Goal: Check status: Check status

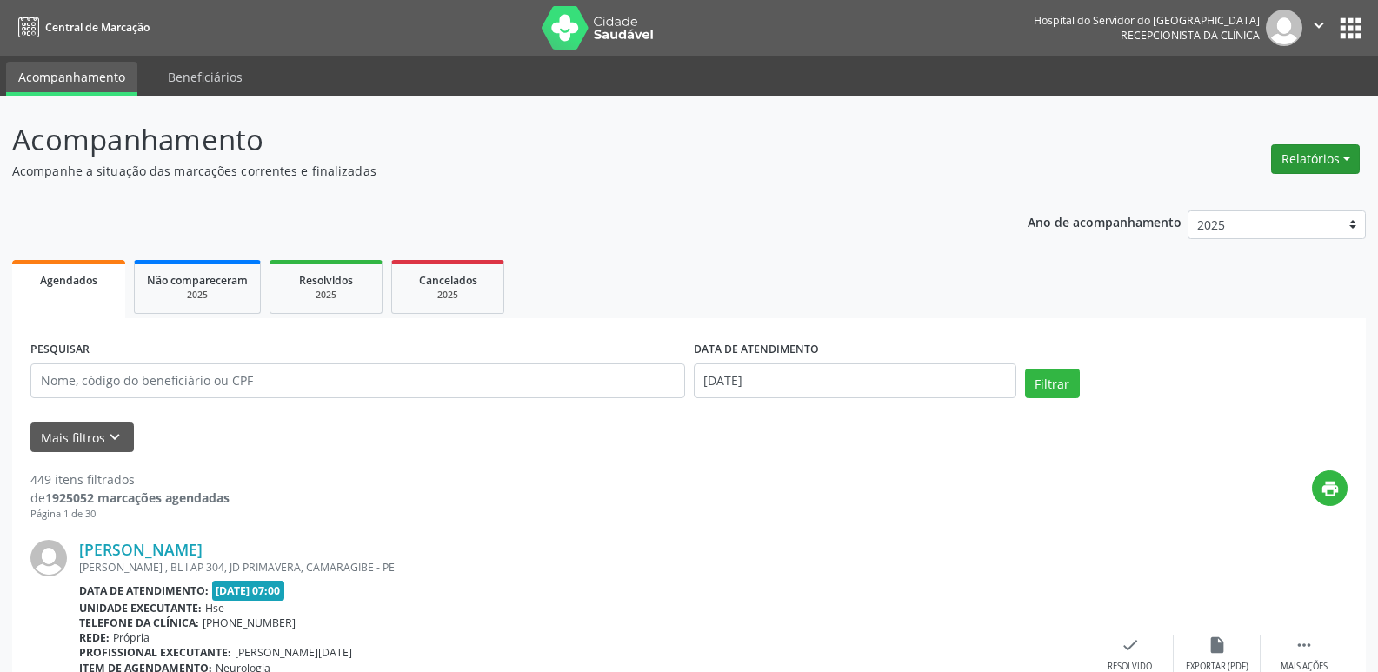
click at [1318, 164] on button "Relatórios" at bounding box center [1315, 159] width 89 height 30
click at [1278, 202] on link "Agendamentos" at bounding box center [1267, 196] width 187 height 24
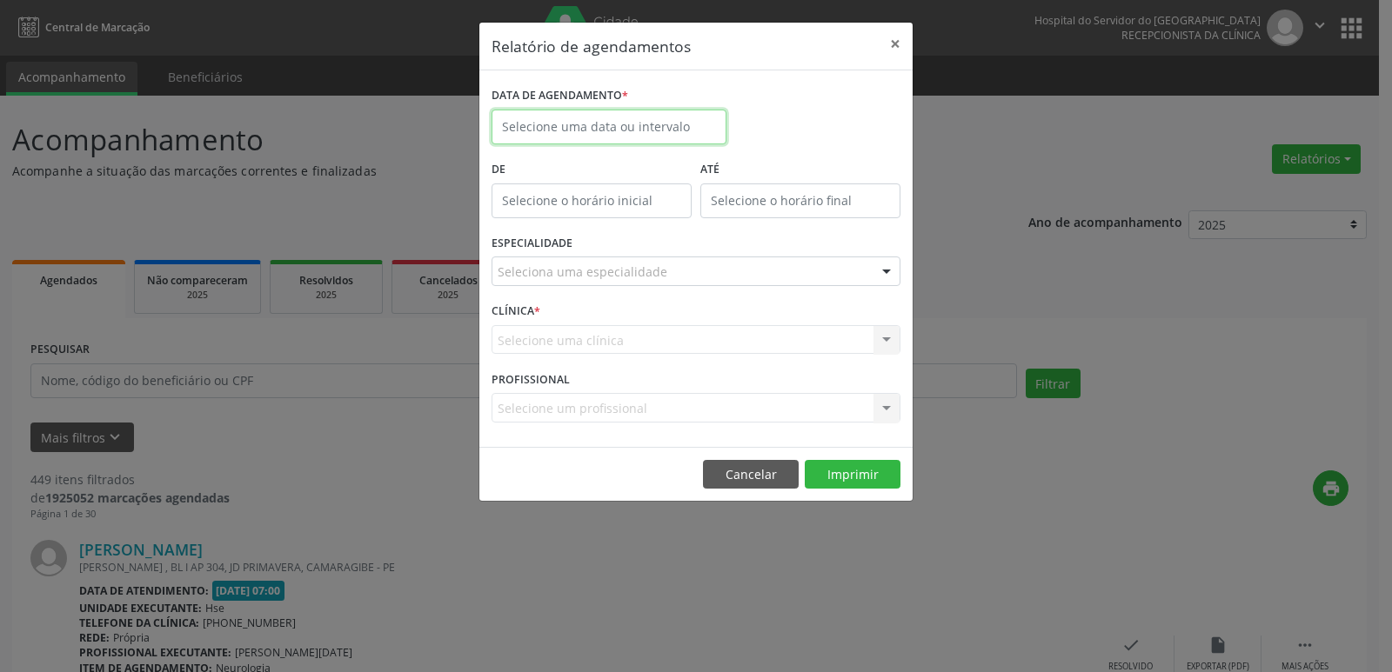
click at [624, 121] on input "text" at bounding box center [608, 127] width 235 height 35
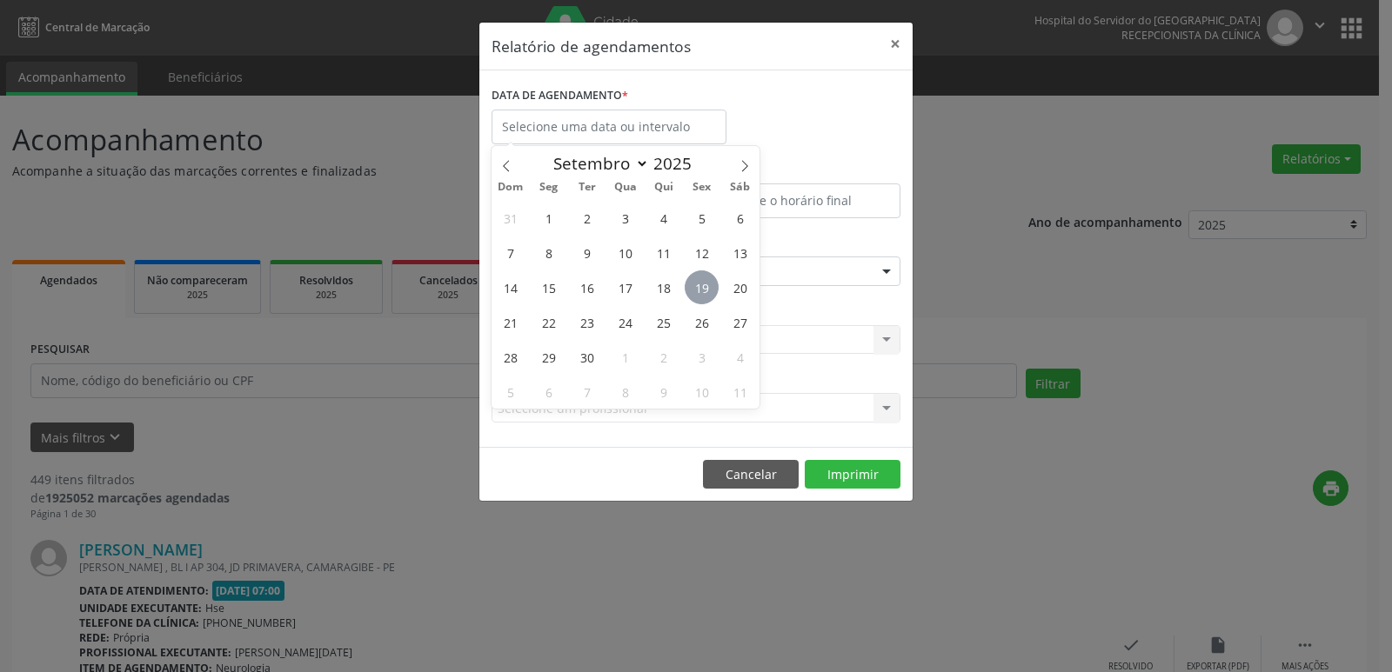
click at [707, 284] on span "19" at bounding box center [701, 287] width 34 height 34
type input "[DATE]"
click at [707, 284] on span "19" at bounding box center [701, 287] width 34 height 34
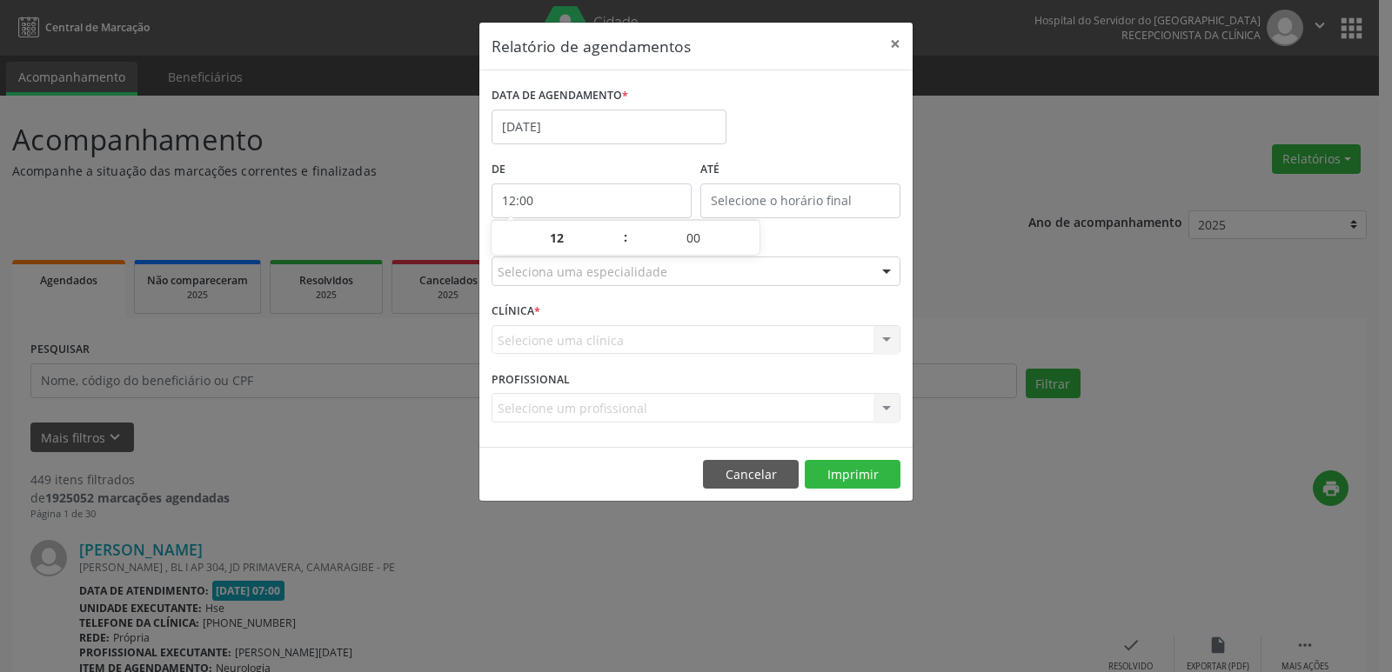
click at [611, 198] on input "12:00" at bounding box center [591, 201] width 200 height 35
click at [617, 245] on span at bounding box center [617, 246] width 12 height 17
type input "11:00"
type input "11"
click at [617, 245] on span at bounding box center [617, 246] width 12 height 17
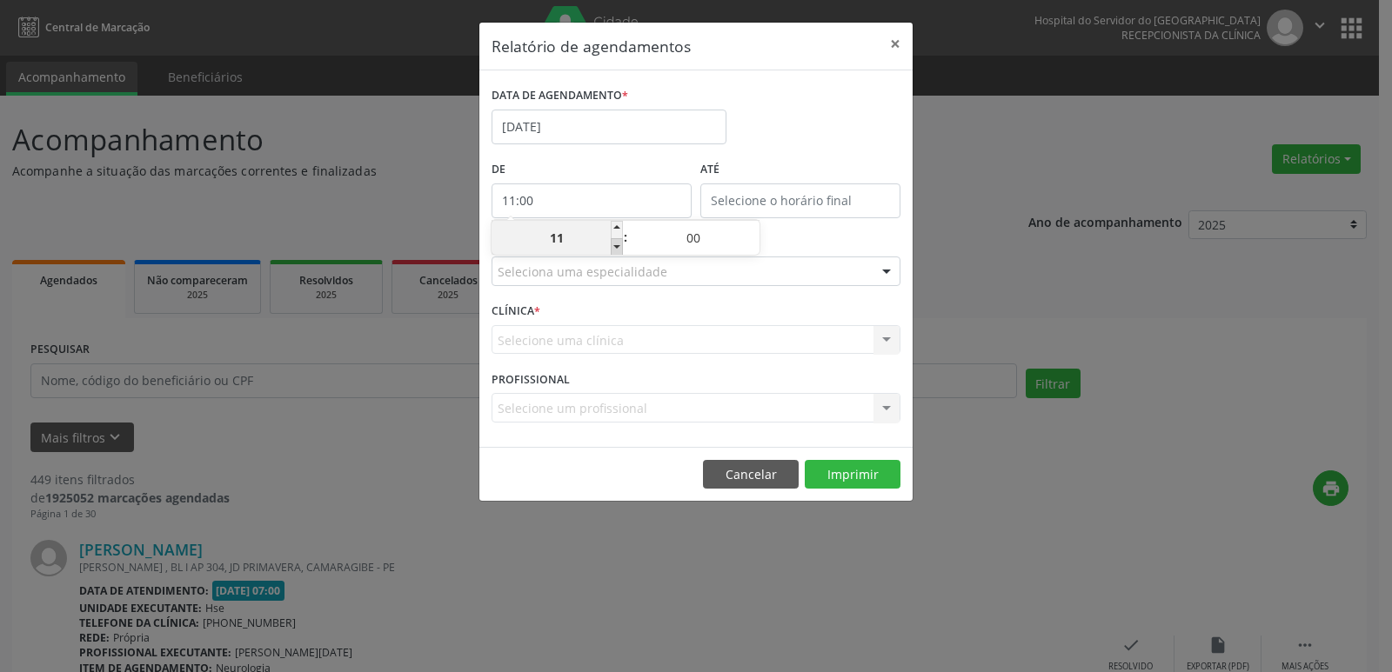
type input "10:00"
type input "10"
click at [617, 245] on span at bounding box center [617, 246] width 12 height 17
type input "09:00"
type input "09"
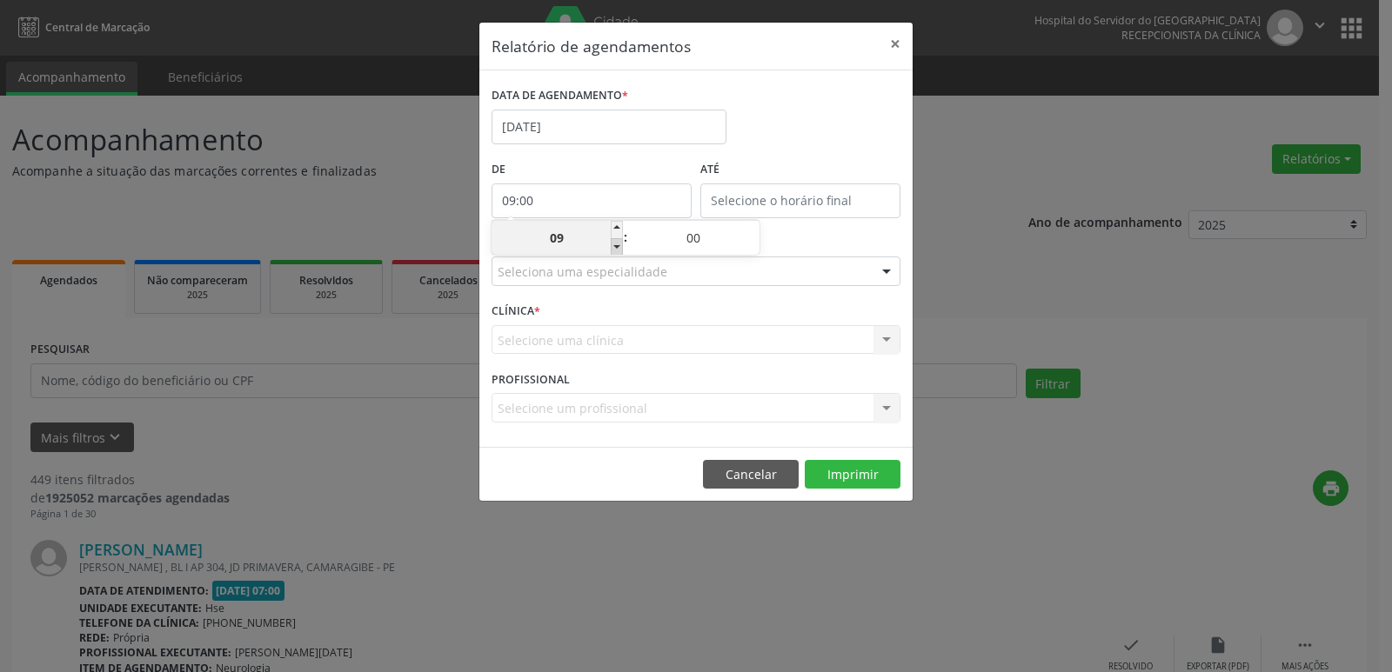
click at [617, 245] on span at bounding box center [617, 246] width 12 height 17
type input "08:00"
type input "08"
click at [617, 245] on span at bounding box center [617, 246] width 12 height 17
type input "07:00"
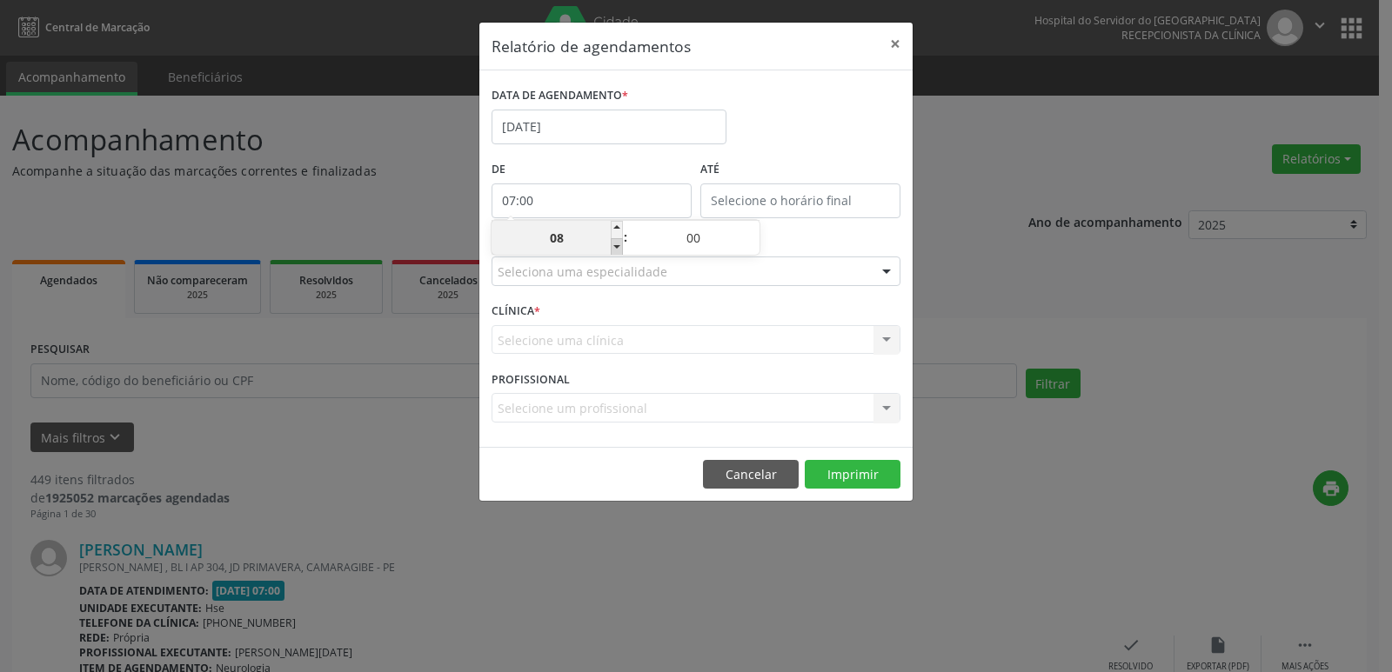
type input "07"
click at [838, 199] on input "12:00" at bounding box center [800, 201] width 200 height 35
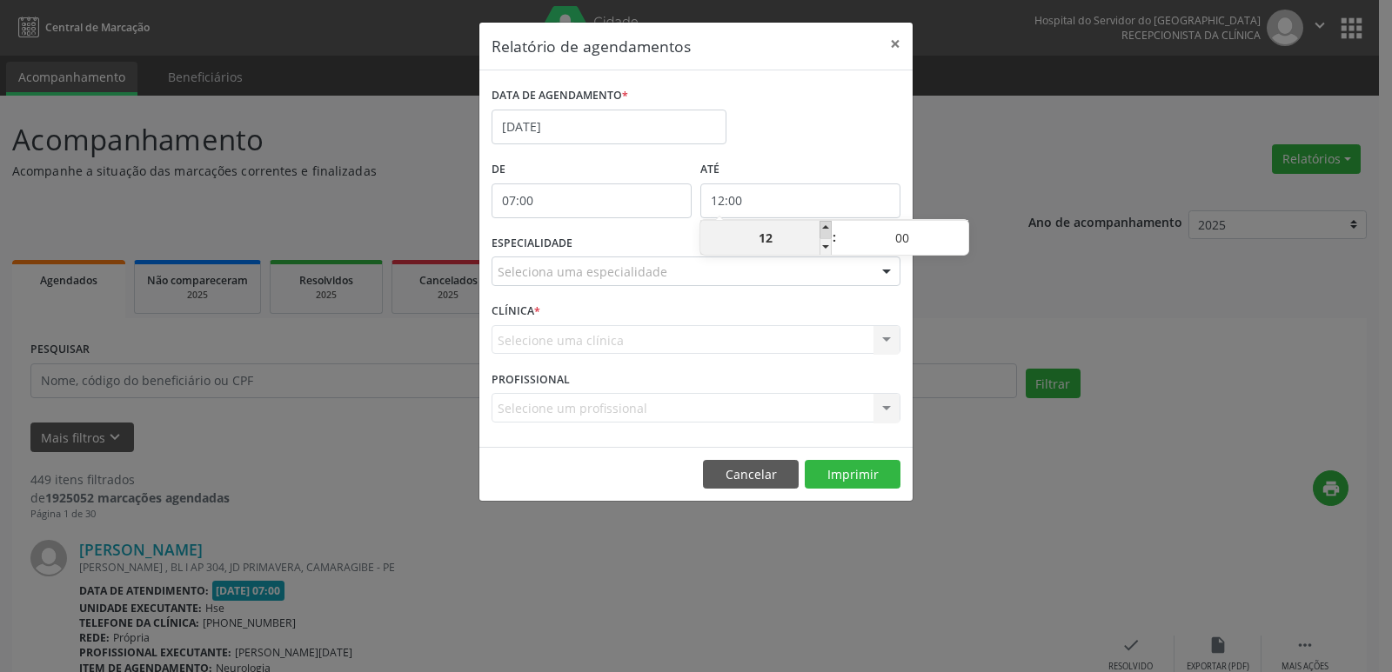
click at [820, 230] on span at bounding box center [825, 229] width 12 height 17
type input "13:00"
type input "13"
click at [820, 230] on span at bounding box center [825, 229] width 12 height 17
type input "14:00"
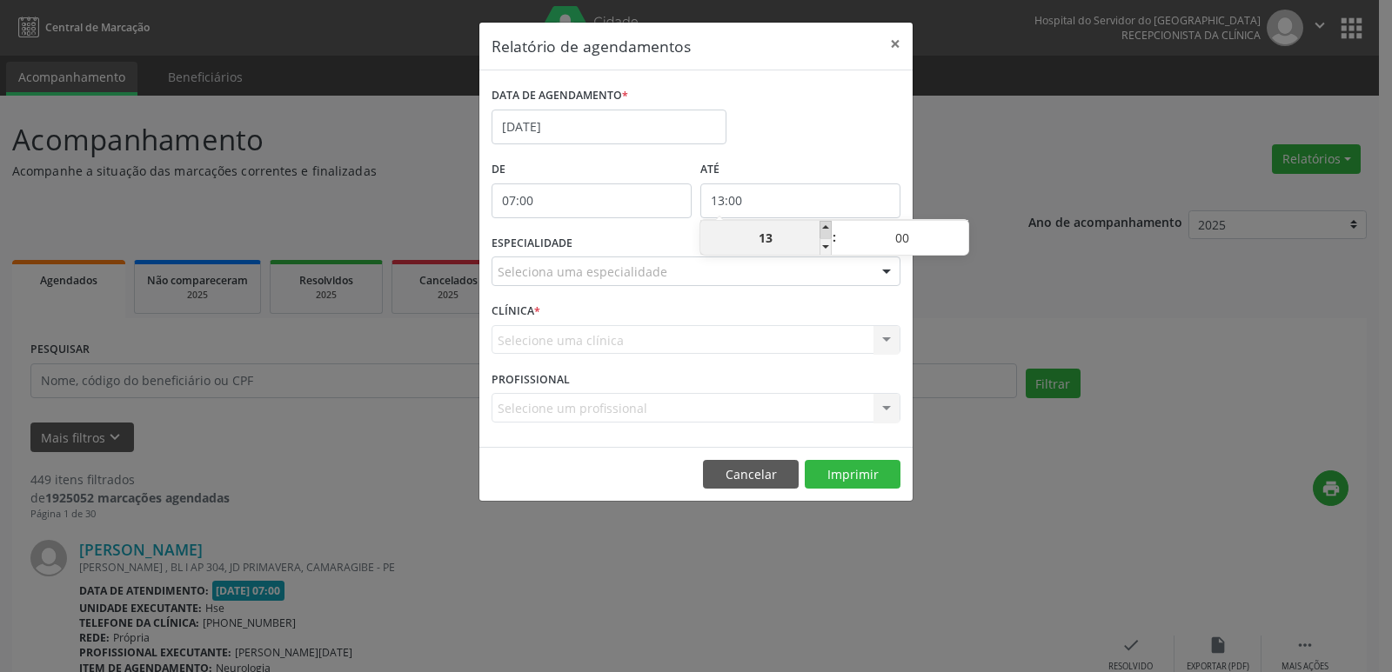
type input "14"
click at [820, 230] on span at bounding box center [825, 229] width 12 height 17
type input "15:00"
type input "15"
click at [820, 230] on span at bounding box center [825, 229] width 12 height 17
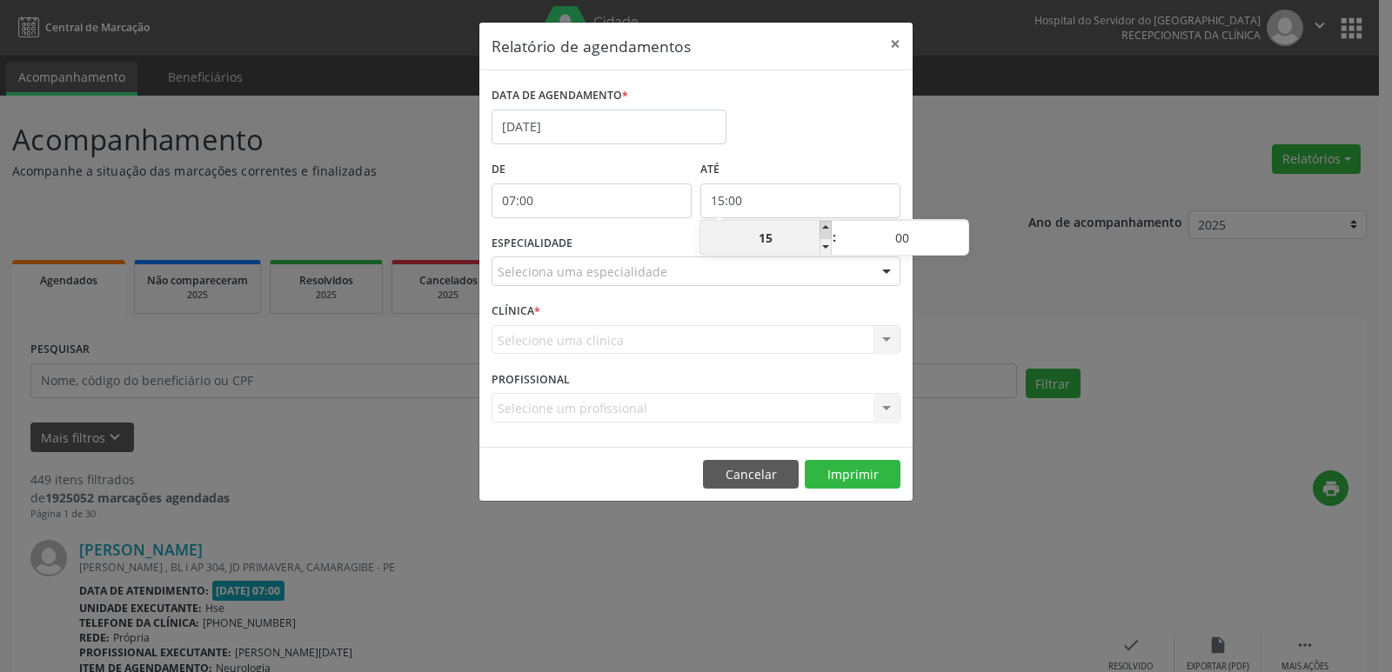
type input "16:00"
type input "16"
click at [820, 230] on span at bounding box center [825, 229] width 12 height 17
type input "17:00"
type input "17"
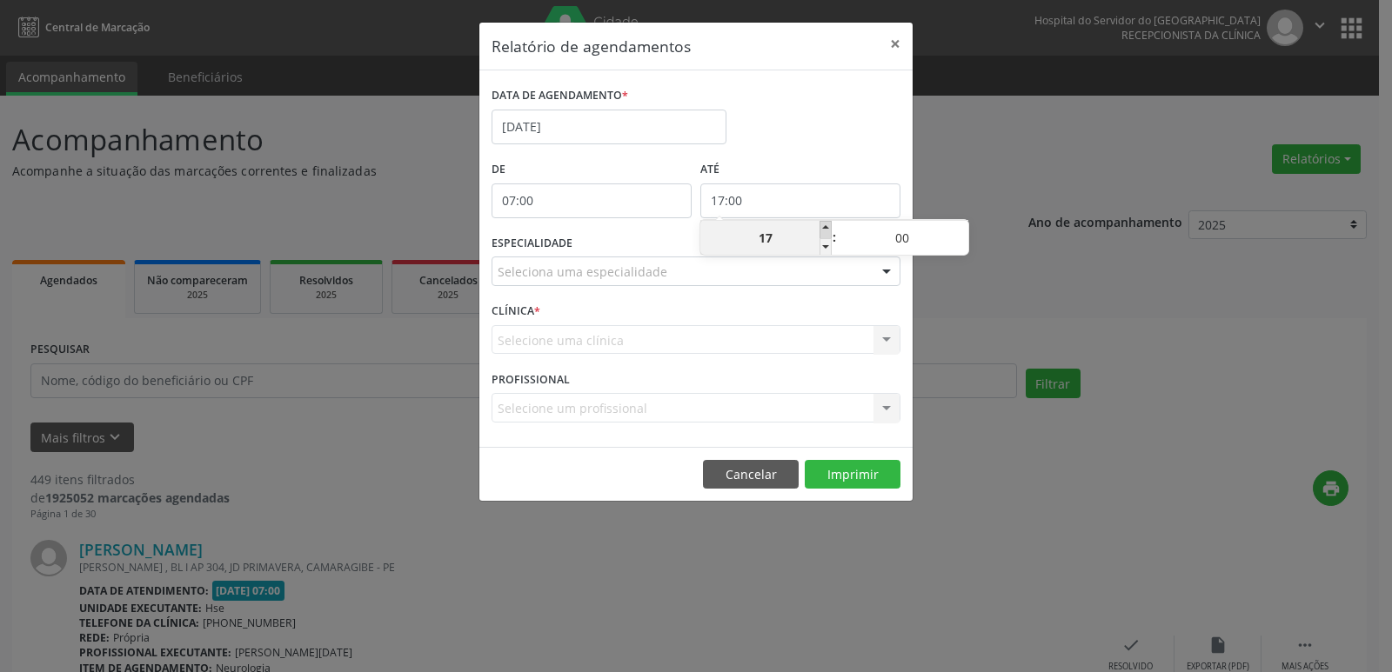
click at [820, 230] on span at bounding box center [825, 229] width 12 height 17
type input "18:00"
type input "18"
click at [820, 230] on span at bounding box center [825, 229] width 12 height 17
type input "19:00"
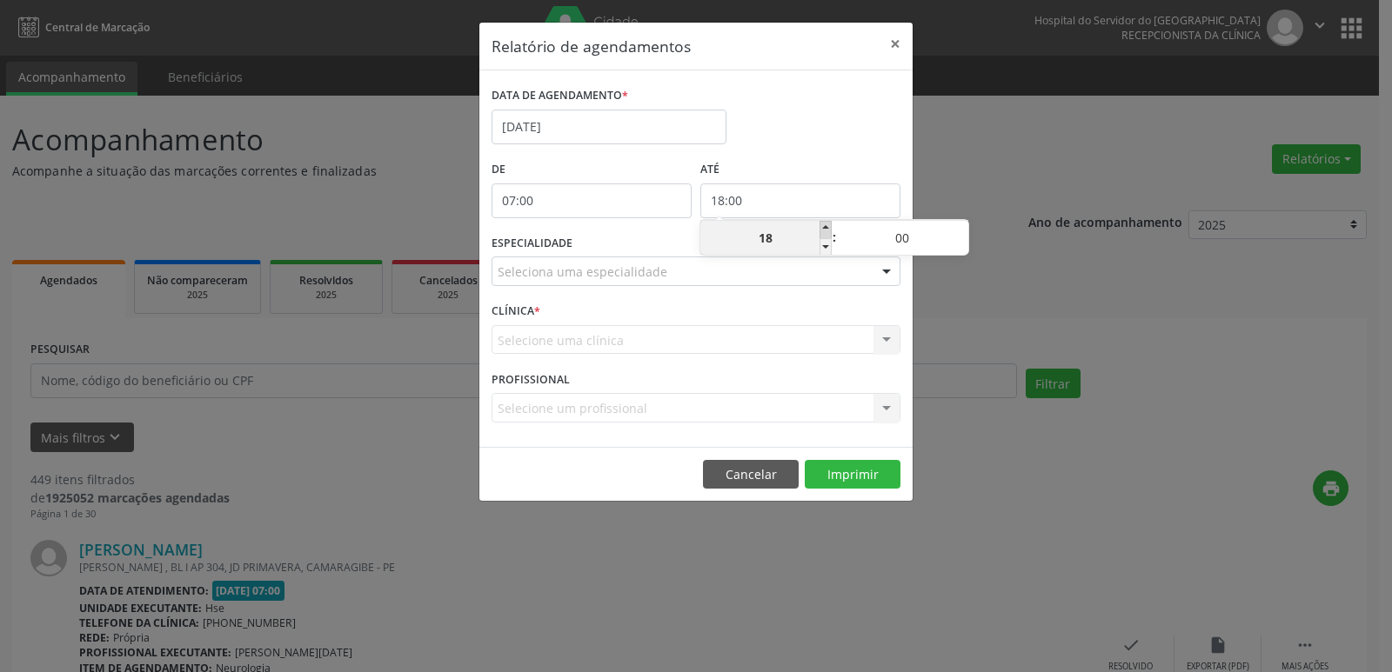
type input "19"
click at [820, 230] on span at bounding box center [825, 229] width 12 height 17
type input "20:00"
type input "20"
click at [820, 230] on span at bounding box center [825, 229] width 12 height 17
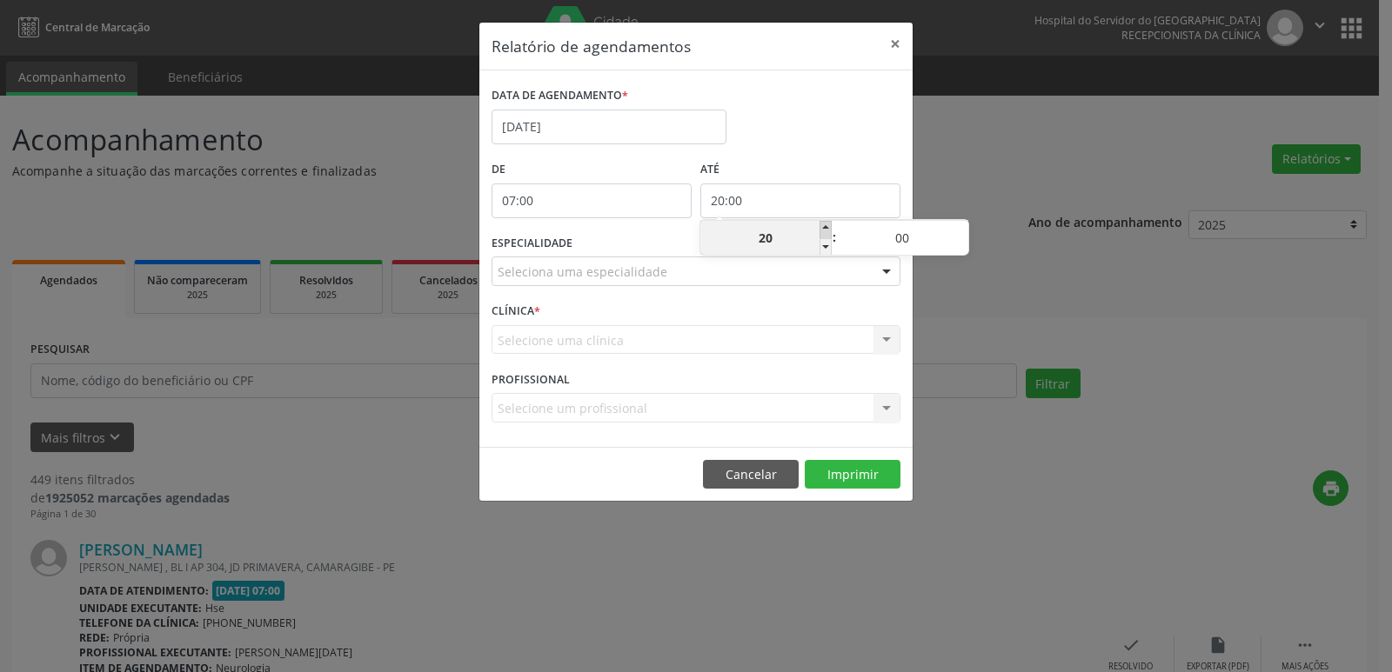
type input "21:00"
type input "21"
click at [888, 269] on div at bounding box center [886, 272] width 26 height 30
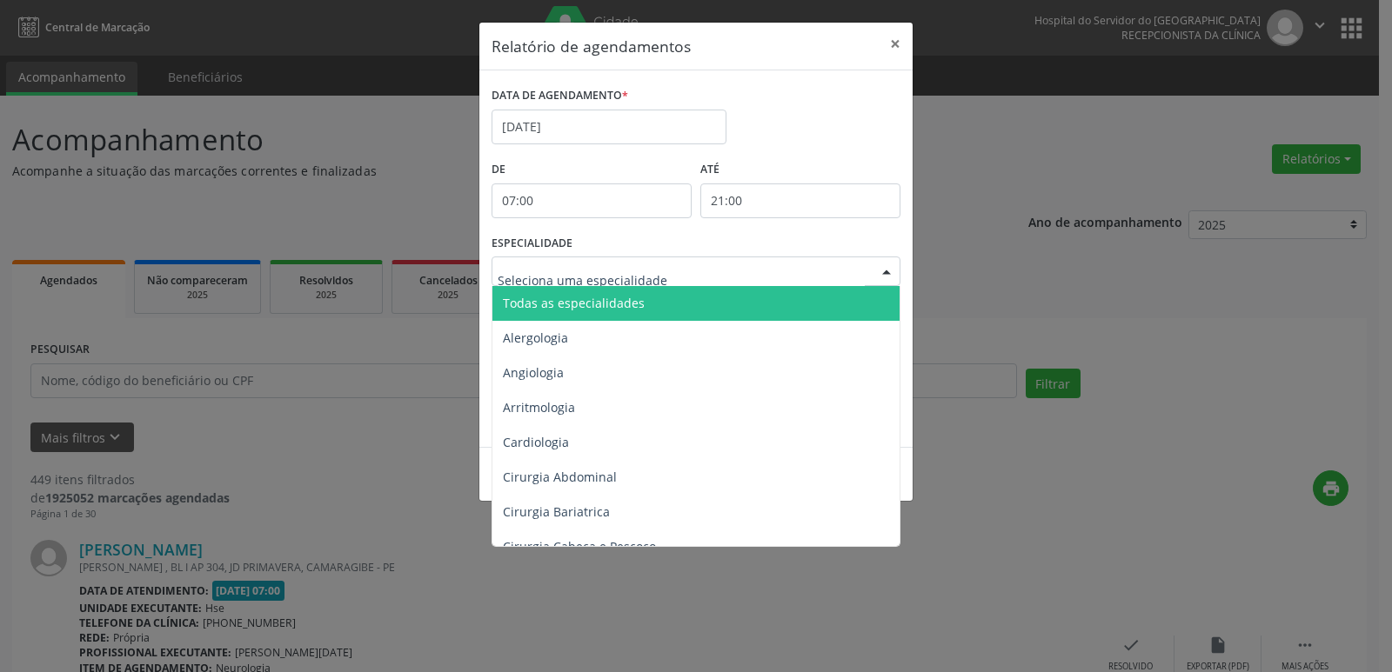
click at [822, 304] on span "Todas as especialidades" at bounding box center [697, 303] width 410 height 35
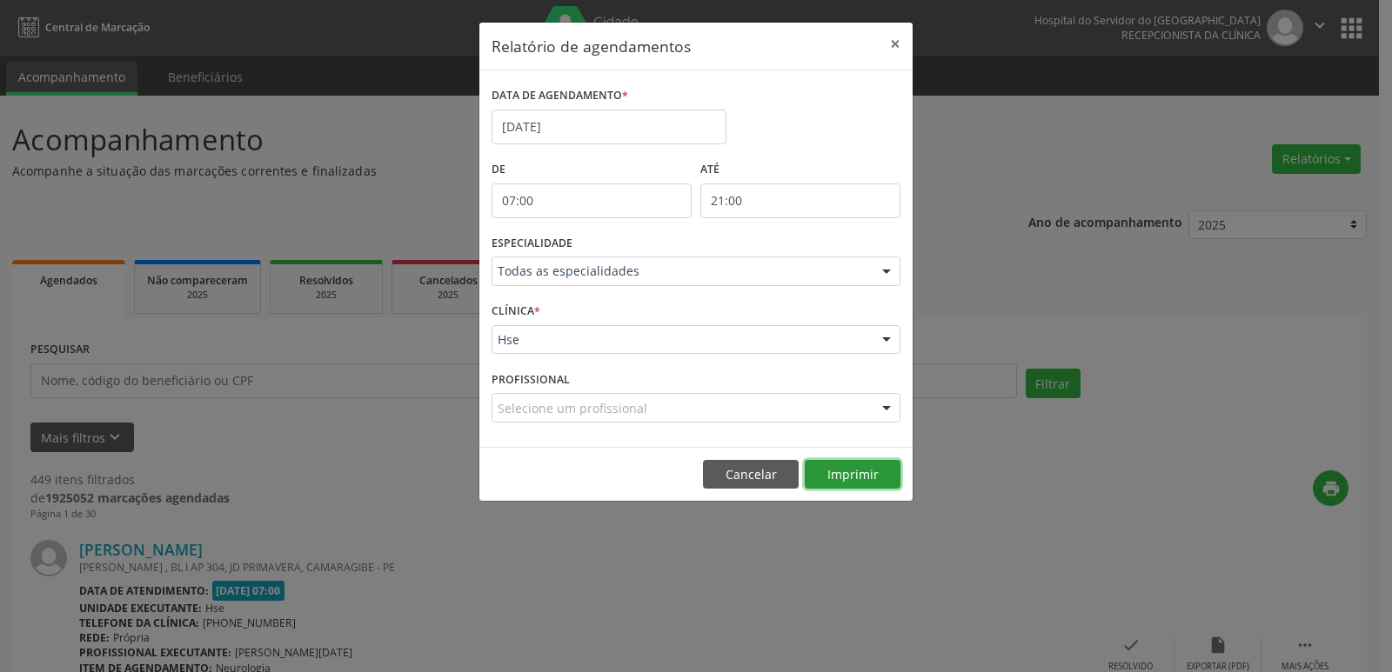
click at [865, 484] on button "Imprimir" at bounding box center [852, 475] width 96 height 30
click at [896, 35] on button "×" at bounding box center [895, 44] width 35 height 43
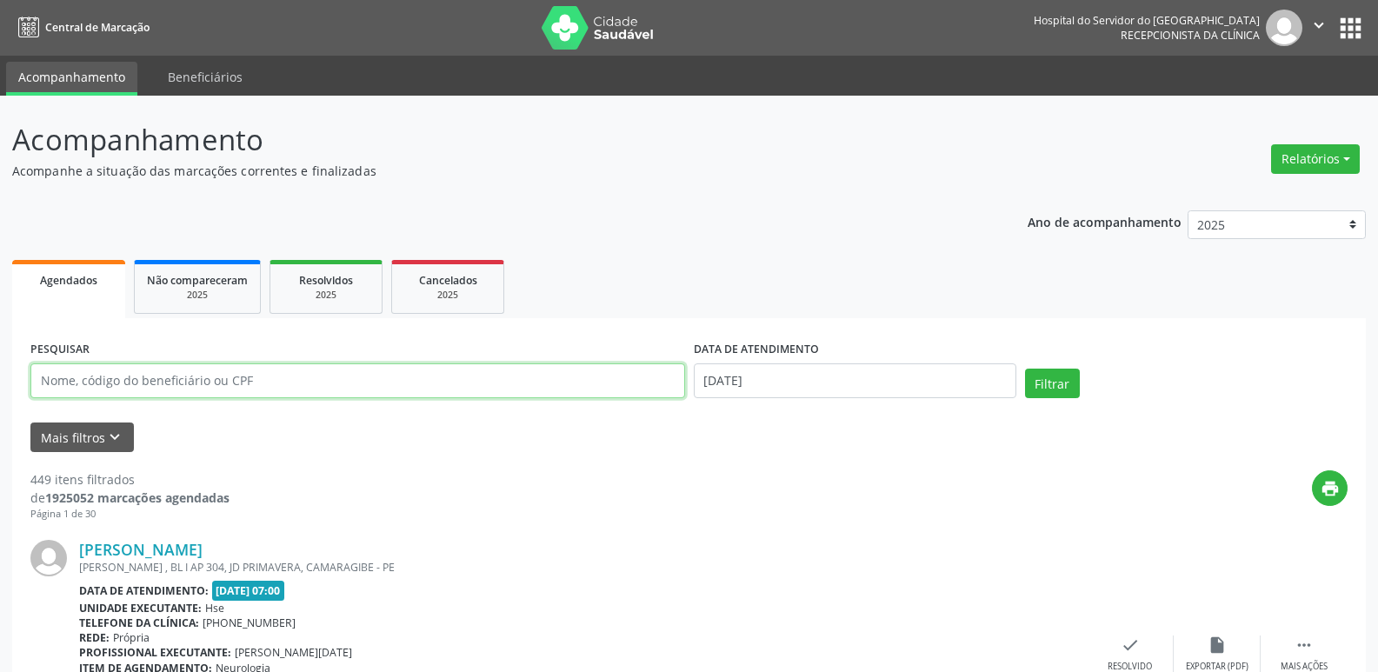
click at [204, 381] on input "text" at bounding box center [357, 381] width 655 height 35
click at [290, 392] on input "text" at bounding box center [357, 381] width 655 height 35
type input "21508410453"
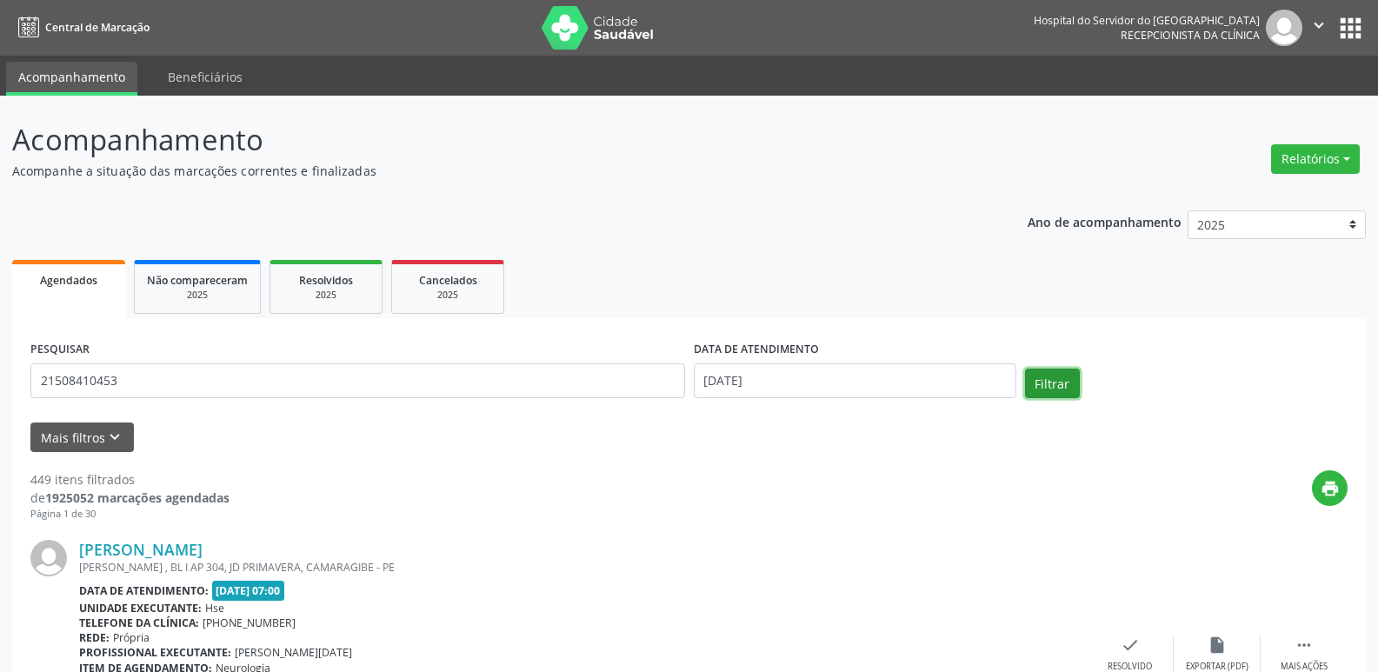
click at [1064, 378] on button "Filtrar" at bounding box center [1052, 384] width 55 height 30
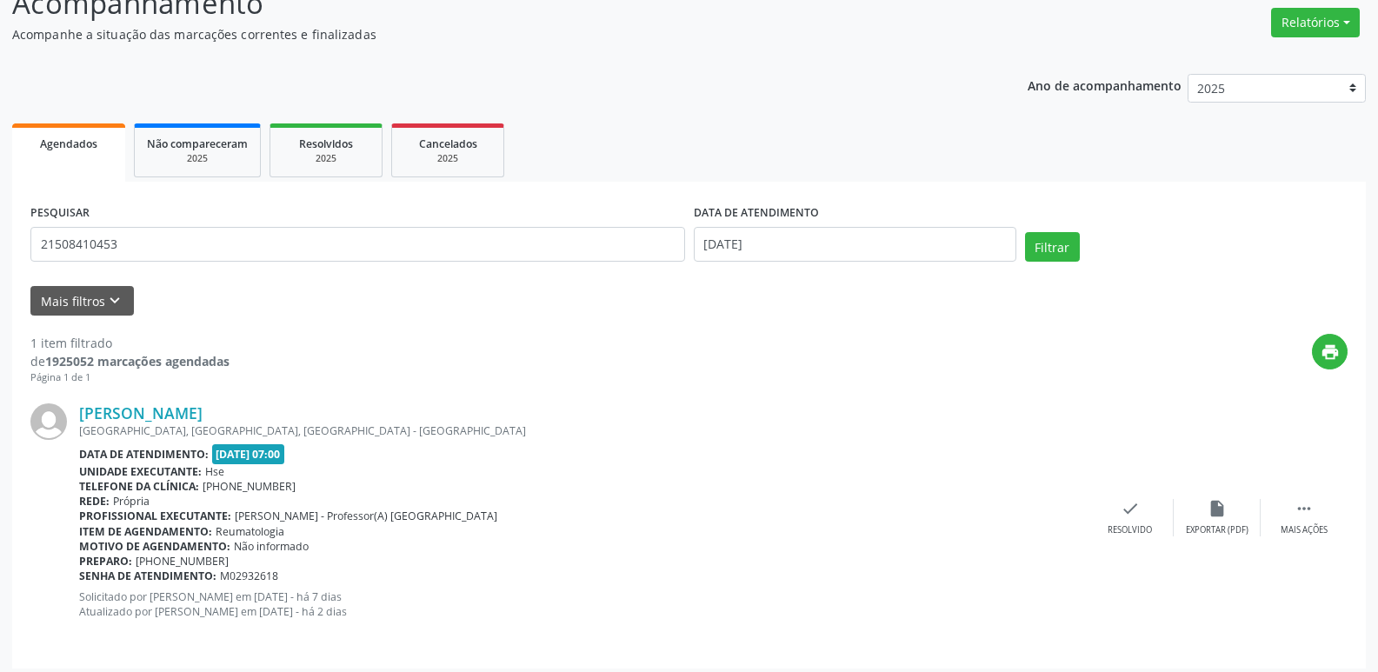
scroll to position [145, 0]
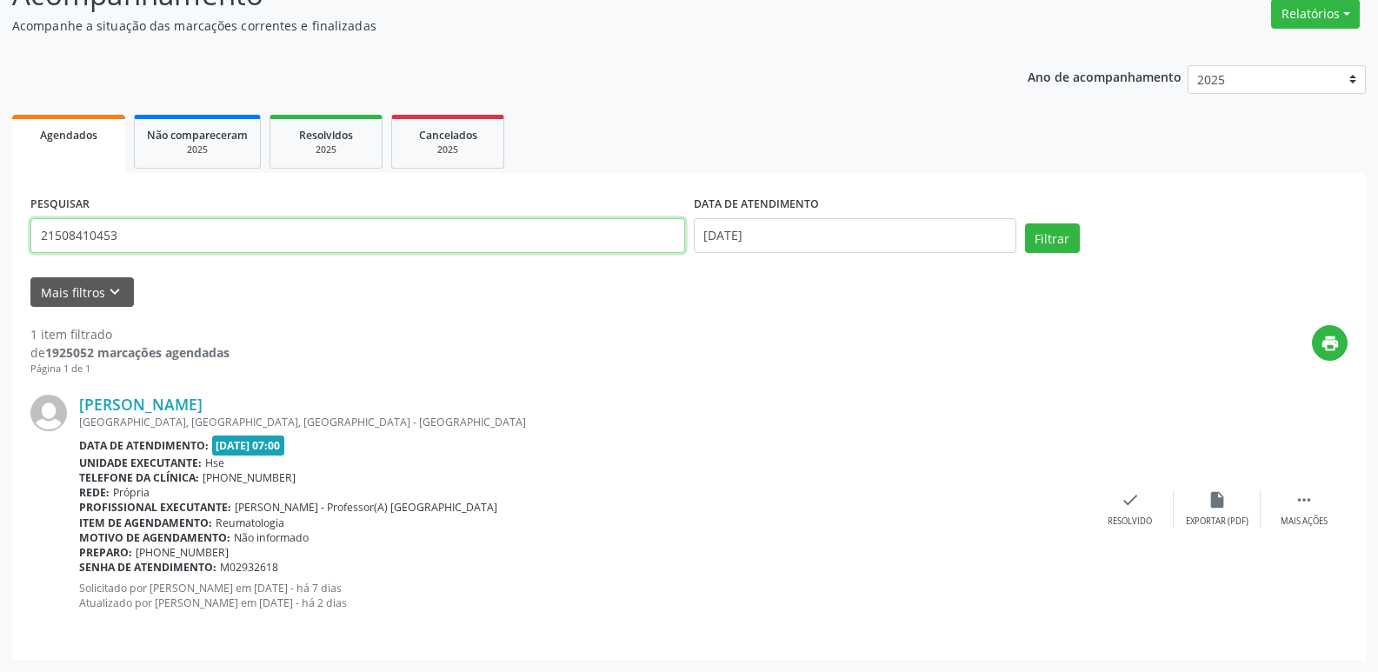
drag, startPoint x: 139, startPoint y: 243, endPoint x: 0, endPoint y: 257, distance: 139.9
click at [0, 257] on div "Acompanhamento Acompanhe a situação das marcações correntes e finalizadas Relat…" at bounding box center [689, 311] width 1378 height 722
type input "17287464420"
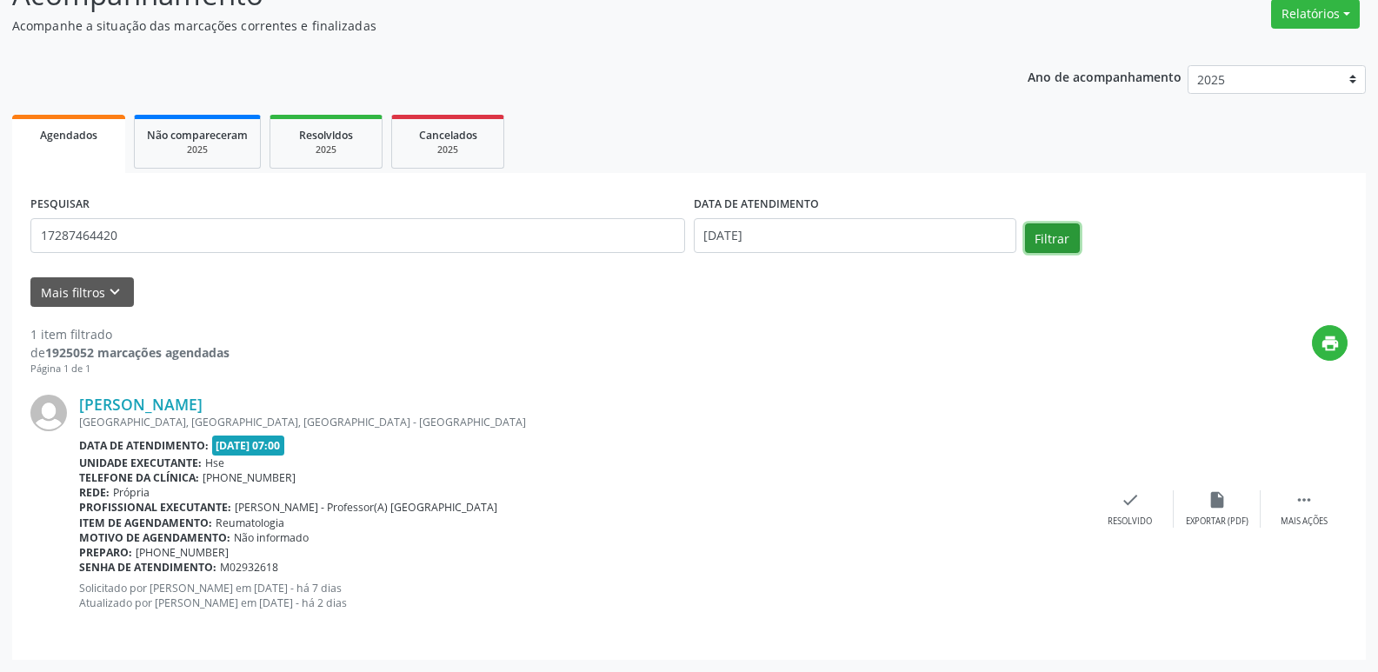
click at [1045, 230] on button "Filtrar" at bounding box center [1052, 239] width 55 height 30
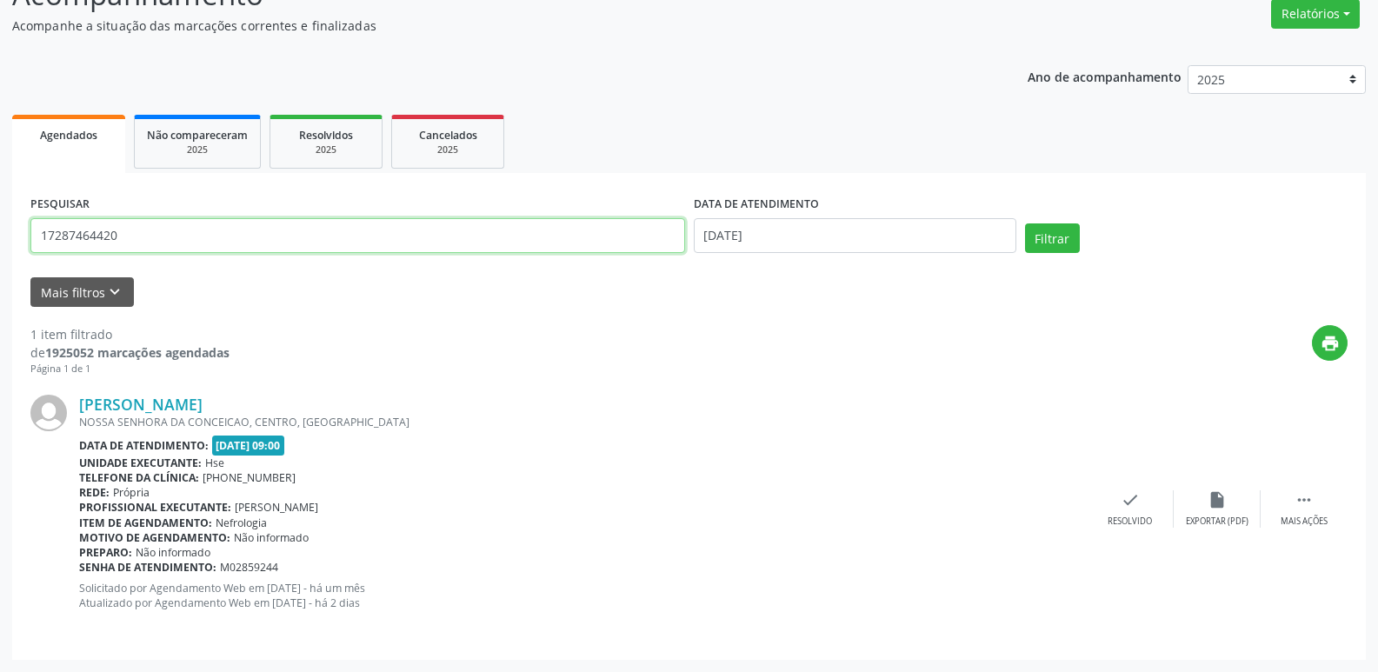
drag, startPoint x: 127, startPoint y: 242, endPoint x: 0, endPoint y: 228, distance: 127.7
click at [0, 228] on div "Acompanhamento Acompanhe a situação das marcações correntes e finalizadas Relat…" at bounding box center [689, 311] width 1378 height 722
click at [300, 238] on input "text" at bounding box center [357, 235] width 655 height 35
click at [119, 248] on input "text" at bounding box center [357, 235] width 655 height 35
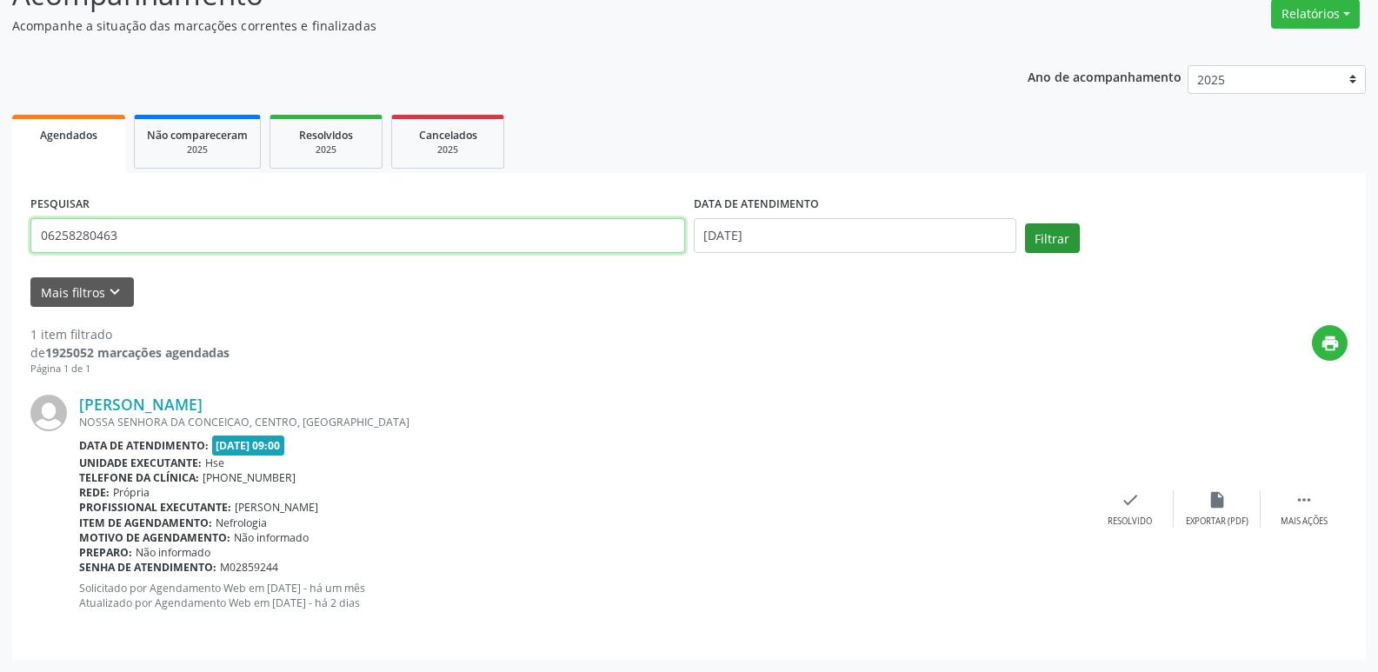
type input "06258280463"
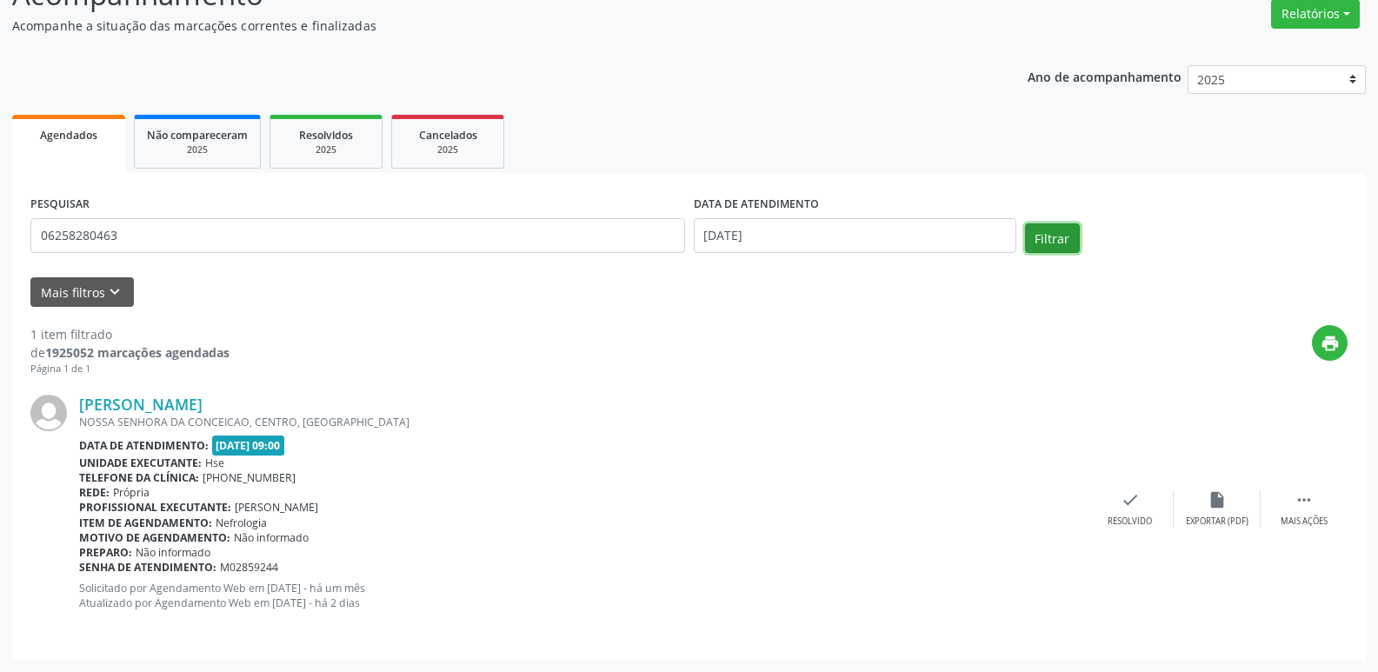
click at [1055, 232] on button "Filtrar" at bounding box center [1052, 239] width 55 height 30
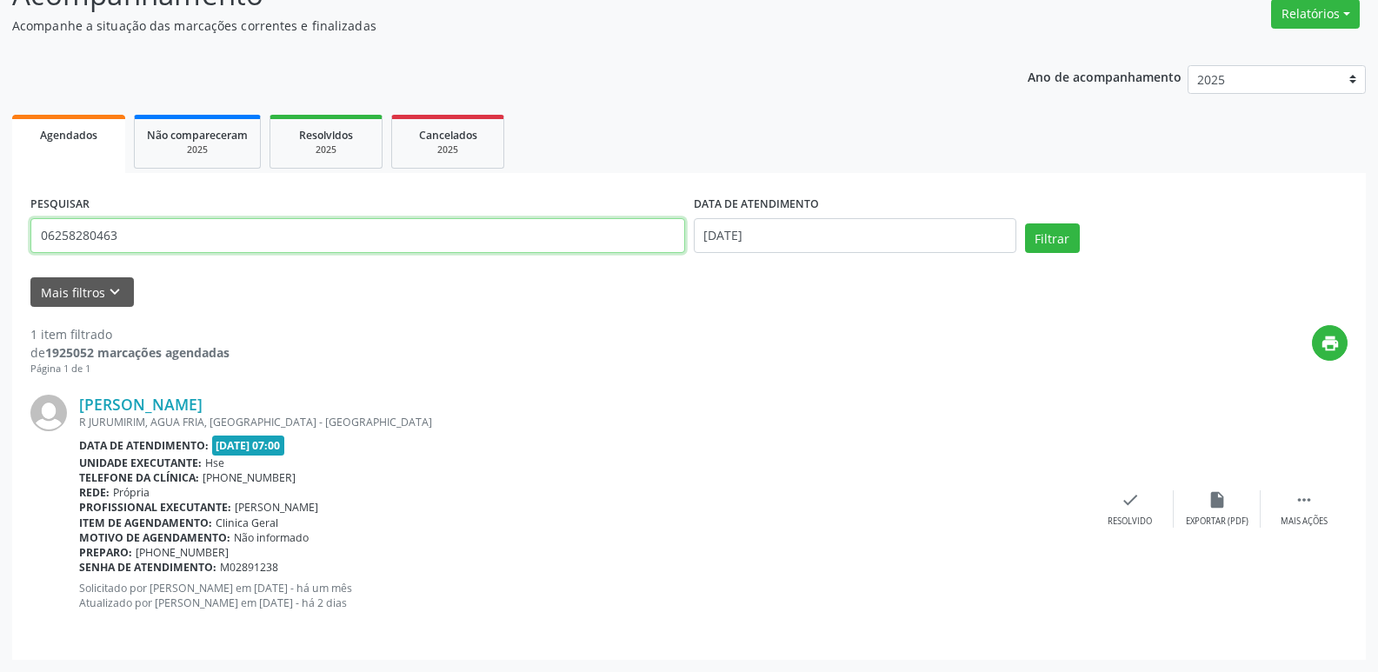
drag, startPoint x: 139, startPoint y: 234, endPoint x: 0, endPoint y: 230, distance: 139.2
click at [0, 230] on div "Acompanhamento Acompanhe a situação das marcações correntes e finalizadas Relat…" at bounding box center [689, 311] width 1378 height 722
type input "99364867491"
click at [1025, 224] on button "Filtrar" at bounding box center [1052, 239] width 55 height 30
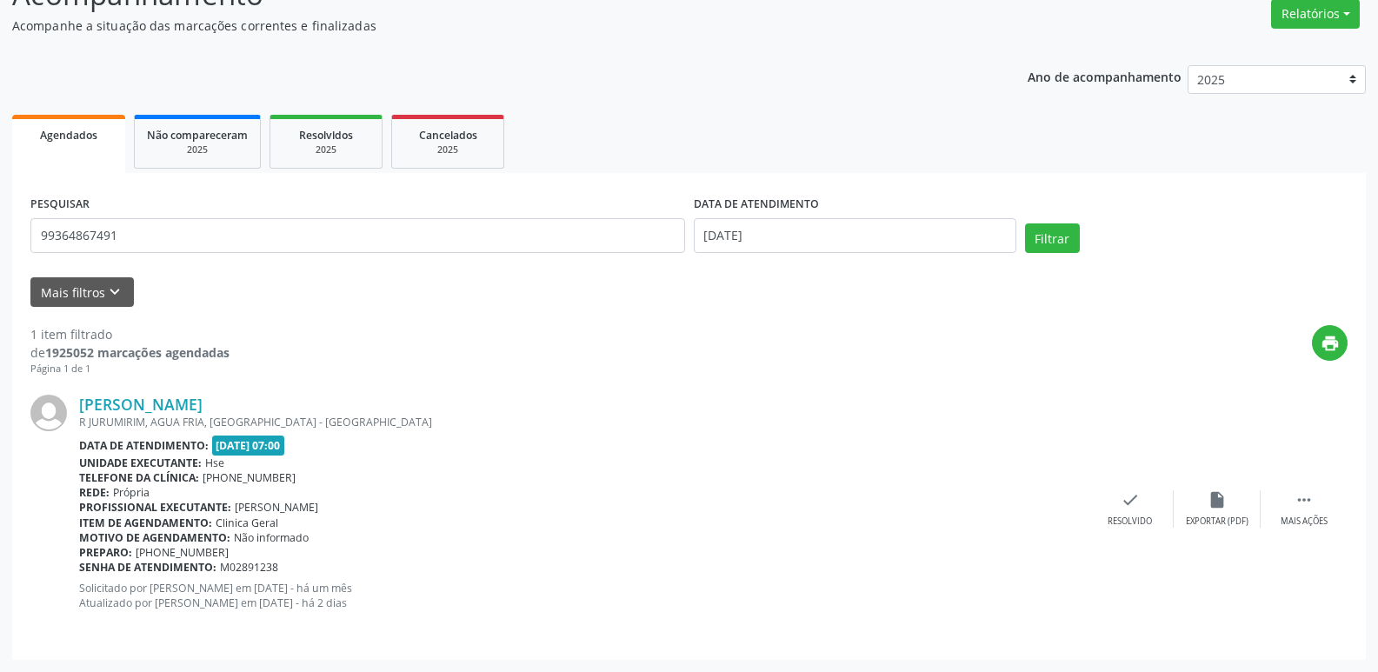
scroll to position [0, 0]
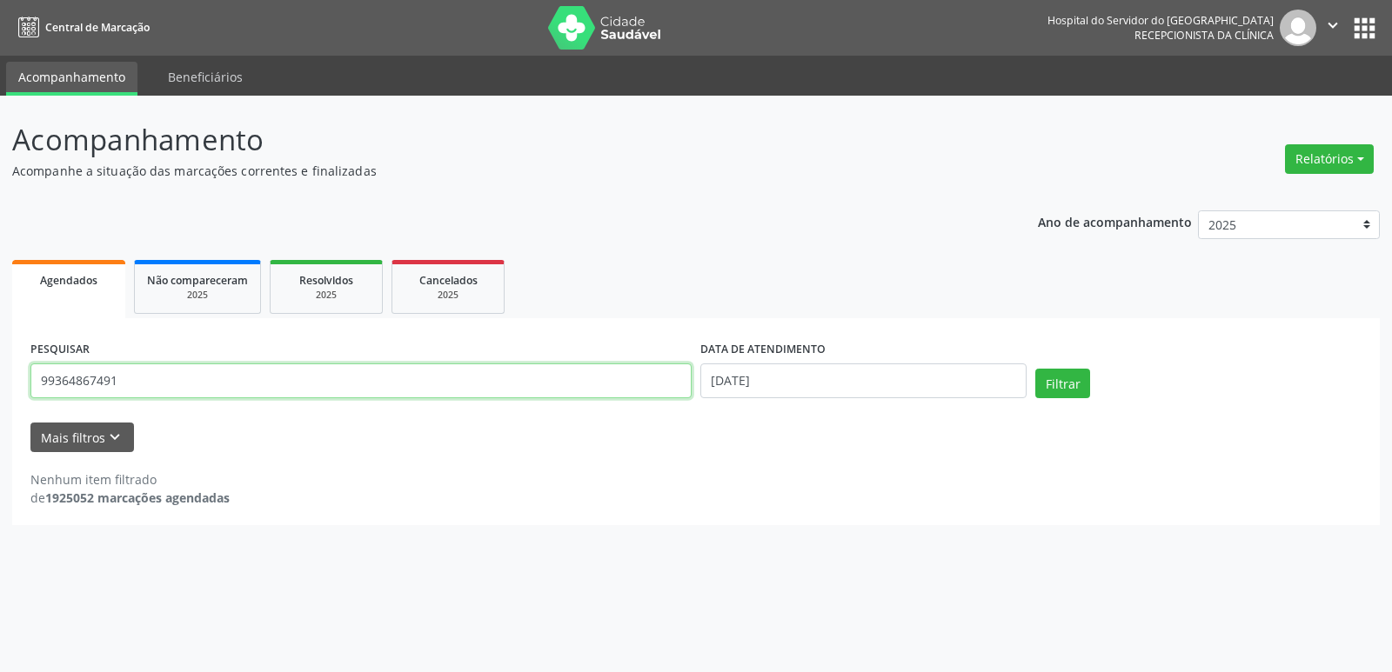
drag, startPoint x: 117, startPoint y: 384, endPoint x: 60, endPoint y: 382, distance: 56.6
click at [28, 387] on div "PESQUISAR 99364867491" at bounding box center [361, 374] width 670 height 74
click at [222, 385] on input "text" at bounding box center [360, 381] width 661 height 35
type input "32587198453"
click at [1055, 374] on button "Filtrar" at bounding box center [1062, 384] width 55 height 30
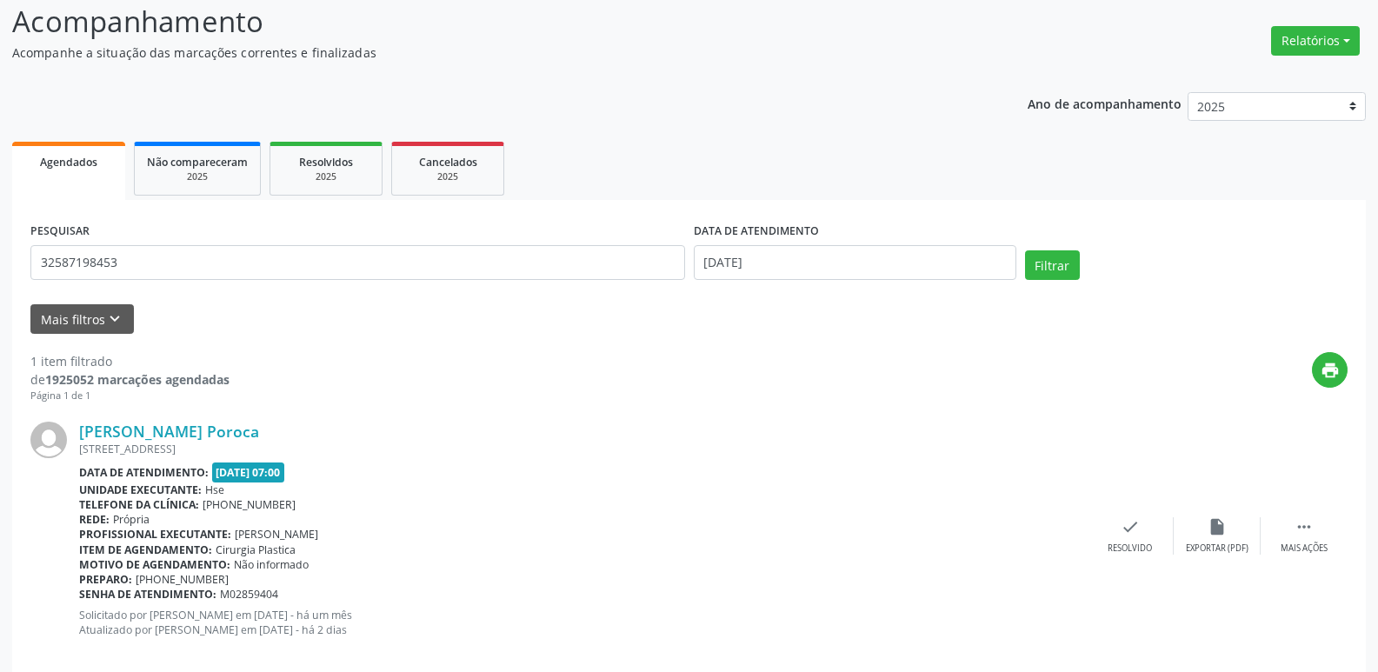
scroll to position [145, 0]
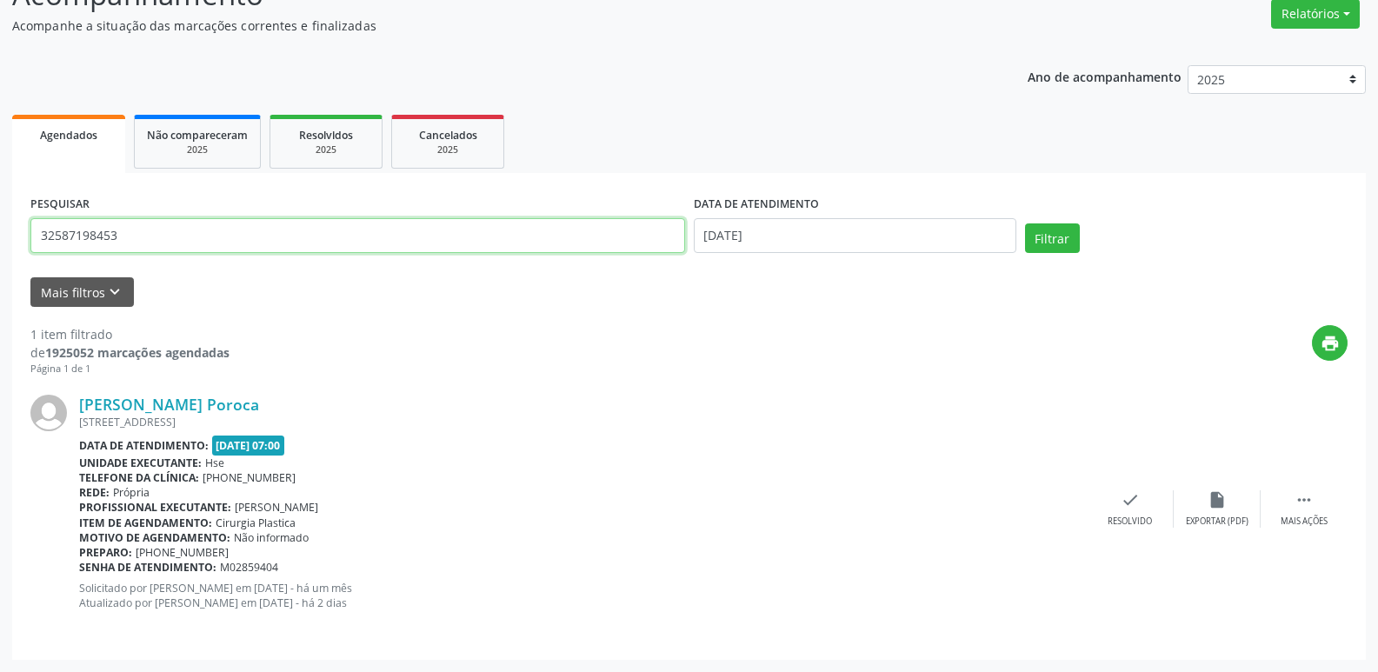
drag, startPoint x: 149, startPoint y: 244, endPoint x: 974, endPoint y: 258, distance: 825.5
click at [0, 247] on div "Acompanhamento Acompanhe a situação das marcações correntes e finalizadas Relat…" at bounding box center [689, 311] width 1378 height 722
type input "18107567404"
click at [1025, 224] on button "Filtrar" at bounding box center [1052, 239] width 55 height 30
drag, startPoint x: 138, startPoint y: 241, endPoint x: 1, endPoint y: 235, distance: 137.5
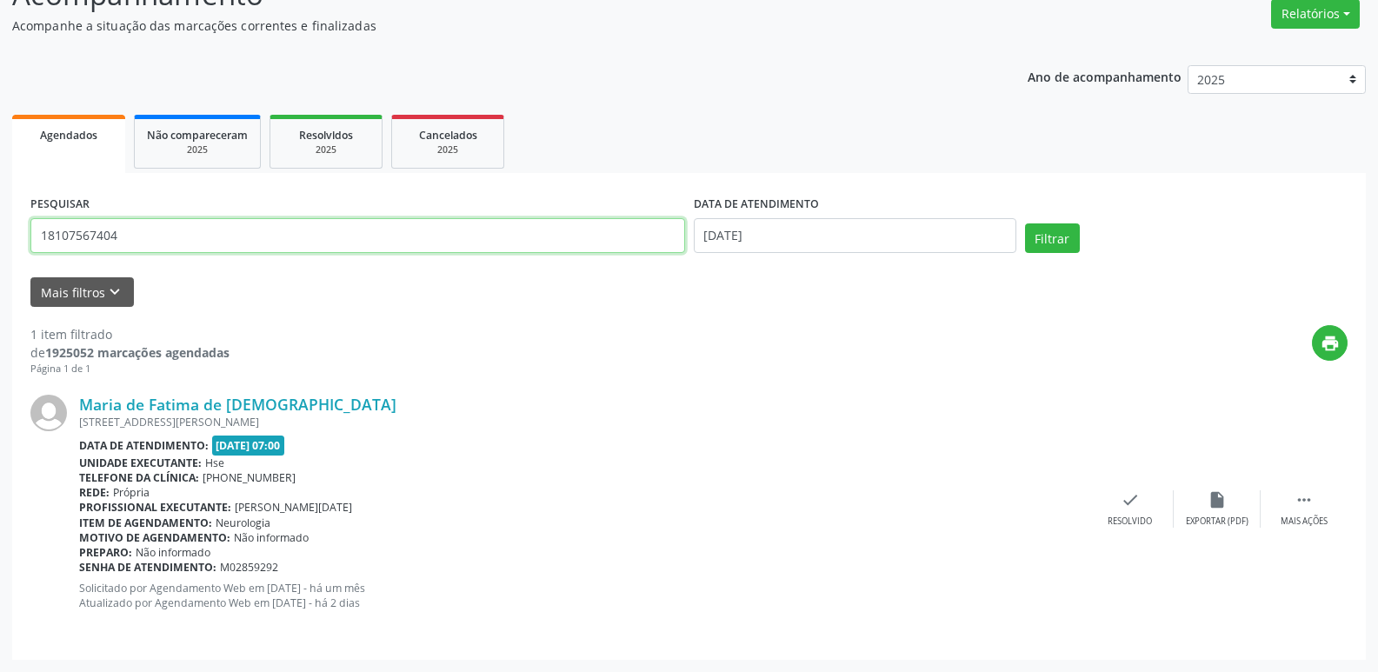
click at [1, 235] on div "Acompanhamento Acompanhe a situação das marcações correntes e finalizadas Relat…" at bounding box center [689, 311] width 1378 height 722
click at [270, 247] on input "text" at bounding box center [357, 235] width 655 height 35
type input "71526781468"
click at [1025, 224] on button "Filtrar" at bounding box center [1052, 239] width 55 height 30
drag, startPoint x: 150, startPoint y: 249, endPoint x: 0, endPoint y: 228, distance: 151.0
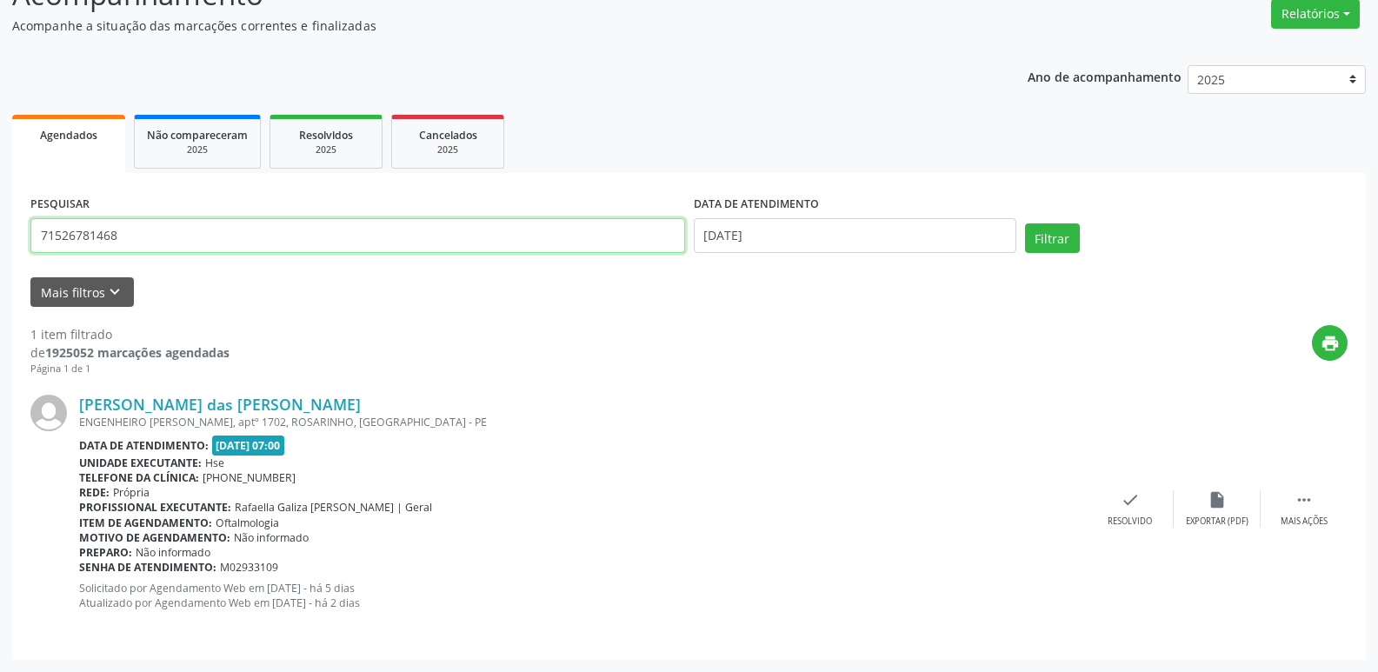
click at [0, 228] on div "Acompanhamento Acompanhe a situação das marcações correntes e finalizadas Relat…" at bounding box center [689, 311] width 1378 height 722
type input "08232601434"
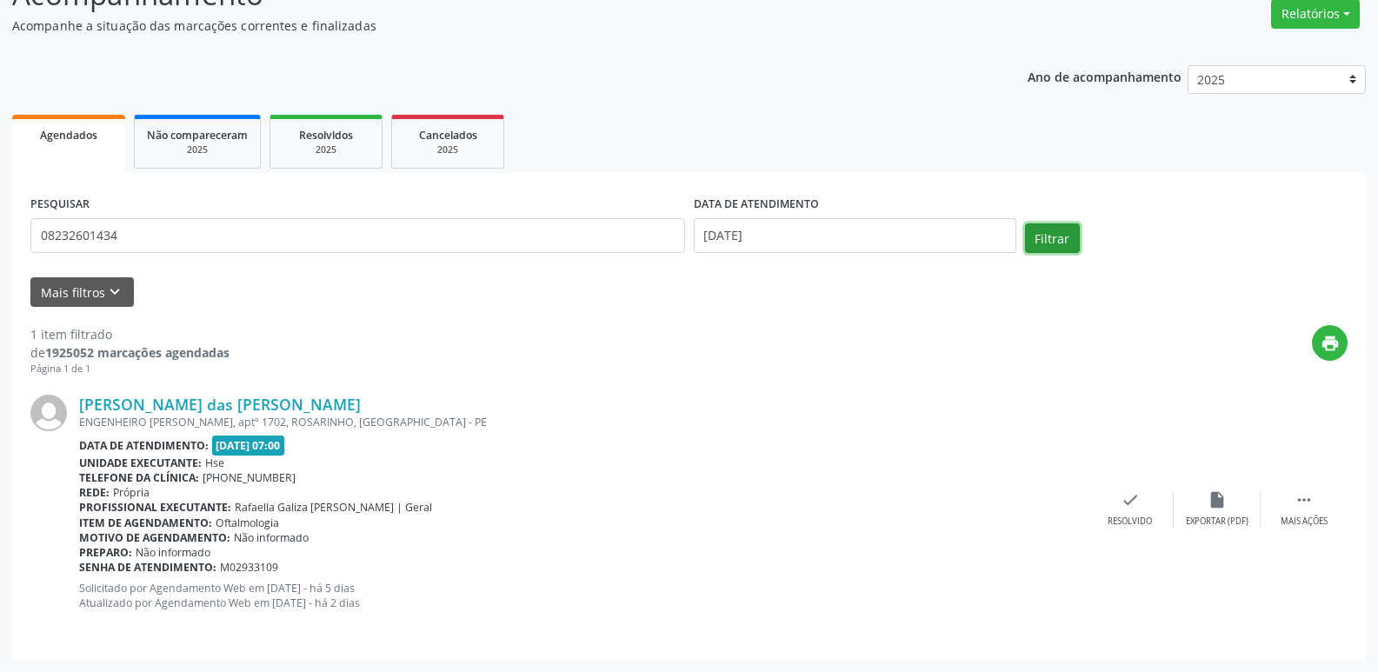
click at [1047, 230] on button "Filtrar" at bounding box center [1052, 239] width 55 height 30
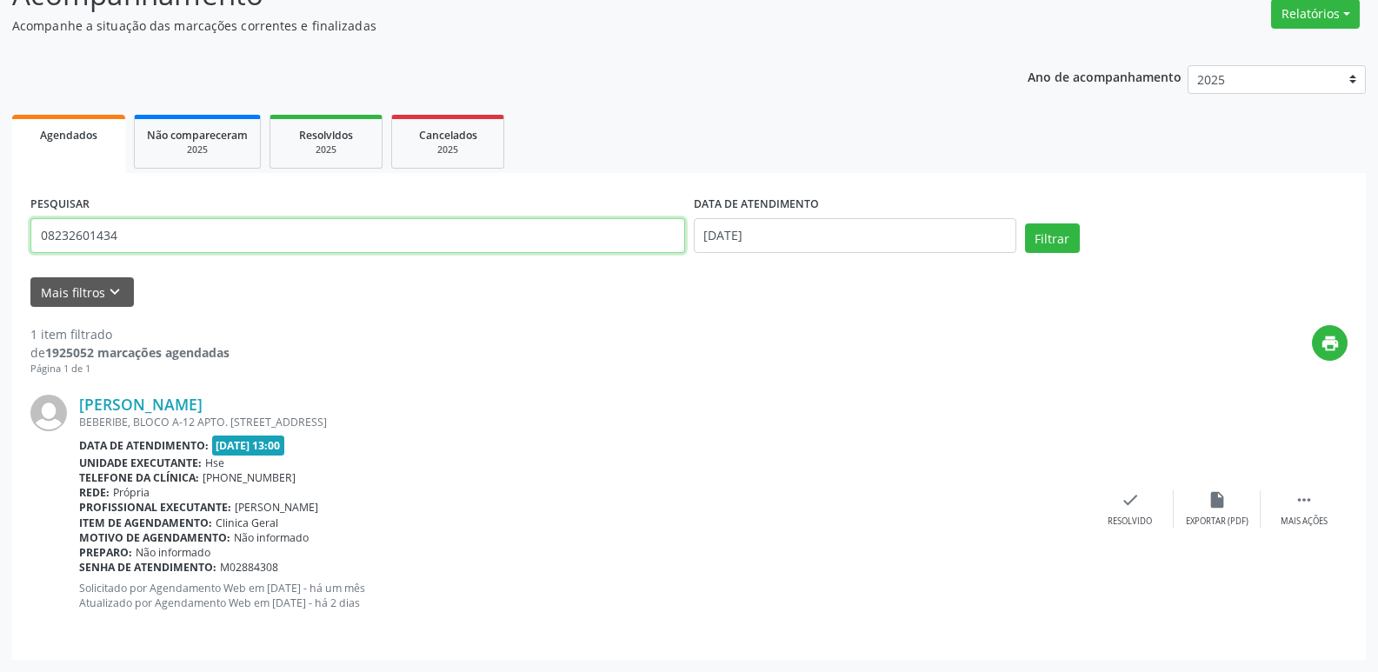
drag, startPoint x: 147, startPoint y: 237, endPoint x: 0, endPoint y: 255, distance: 148.0
click at [0, 255] on div "Acompanhamento Acompanhe a situação das marcações correntes e finalizadas Relat…" at bounding box center [689, 311] width 1378 height 722
type input "19832591449"
click at [1025, 224] on button "Filtrar" at bounding box center [1052, 239] width 55 height 30
drag, startPoint x: 157, startPoint y: 239, endPoint x: 0, endPoint y: 222, distance: 157.5
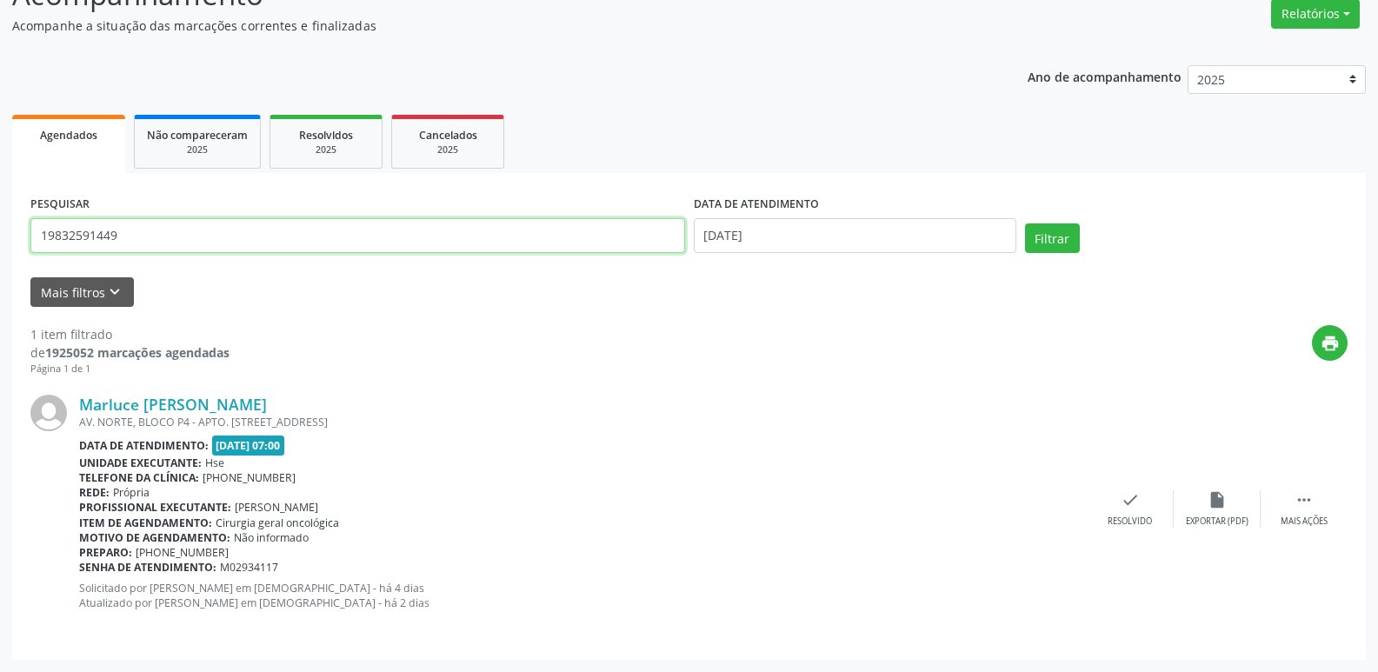
click at [0, 222] on div "Acompanhamento Acompanhe a situação das marcações correntes e finalizadas Relat…" at bounding box center [689, 311] width 1378 height 722
type input "12061122477"
click at [1025, 224] on button "Filtrar" at bounding box center [1052, 239] width 55 height 30
drag, startPoint x: 157, startPoint y: 244, endPoint x: 0, endPoint y: 234, distance: 156.8
click at [0, 234] on div "Acompanhamento Acompanhe a situação das marcações correntes e finalizadas Relat…" at bounding box center [689, 311] width 1378 height 722
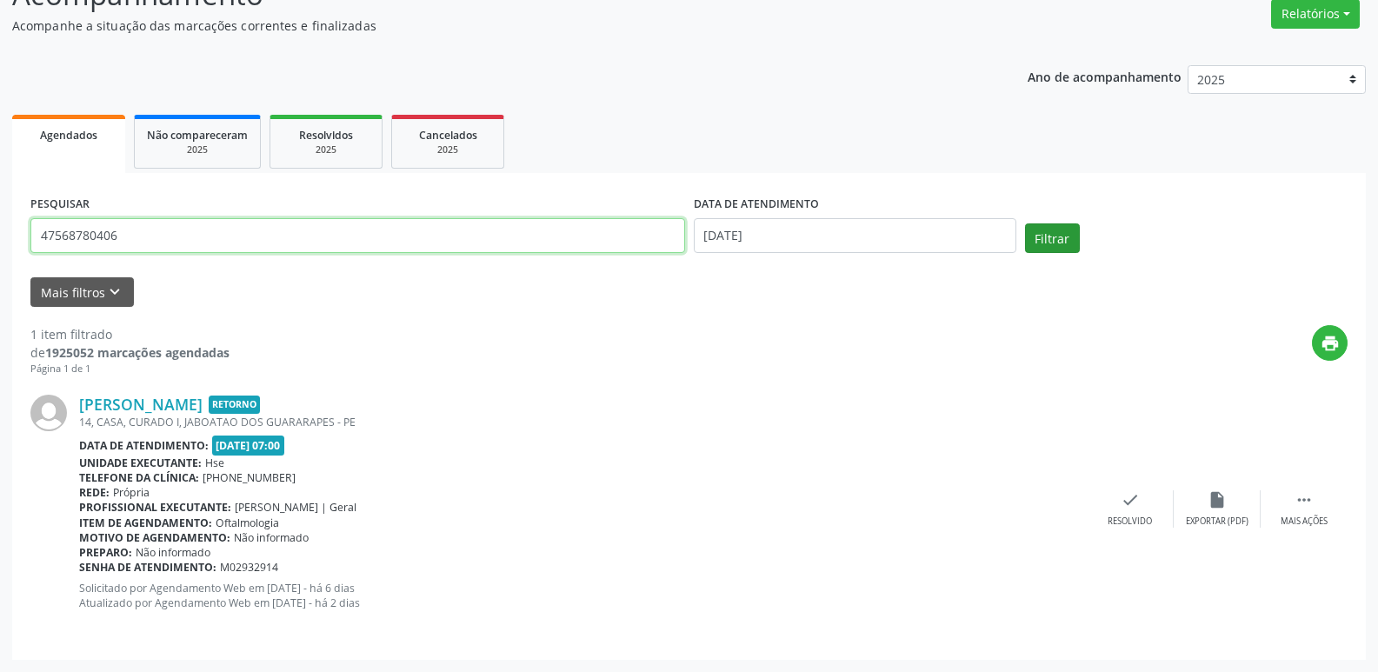
type input "47568780406"
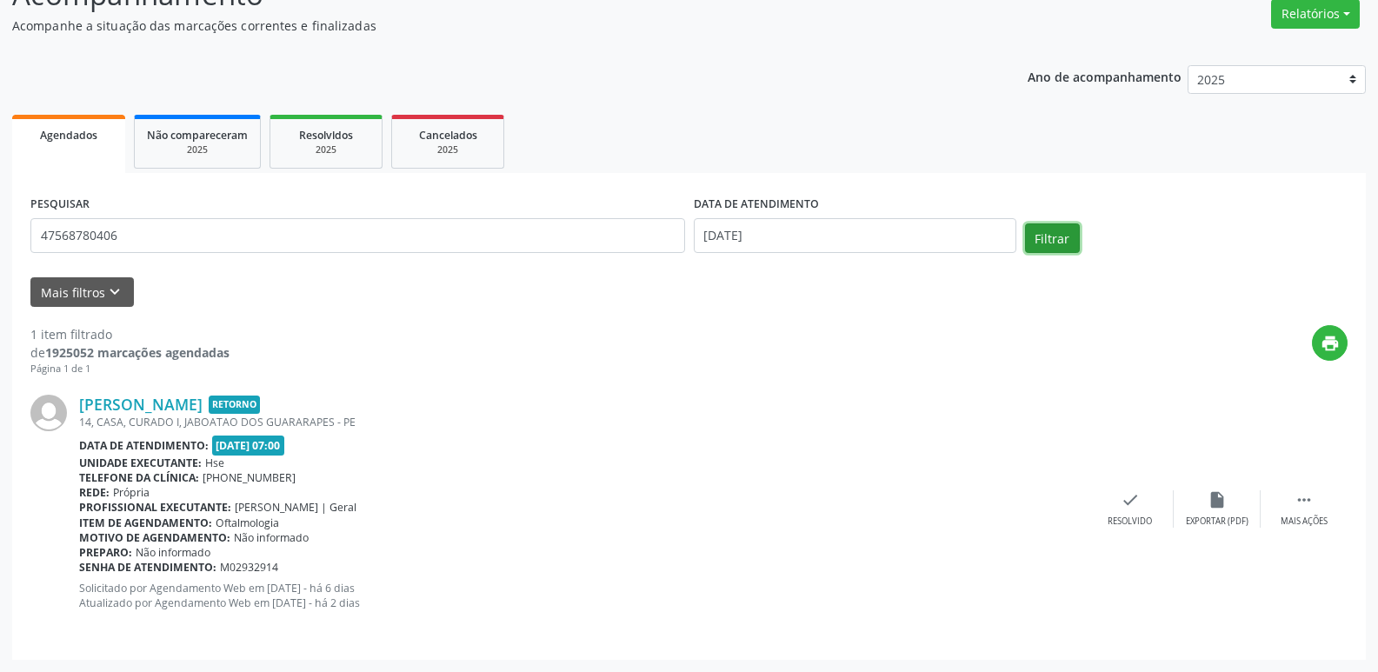
click at [1057, 230] on button "Filtrar" at bounding box center [1052, 239] width 55 height 30
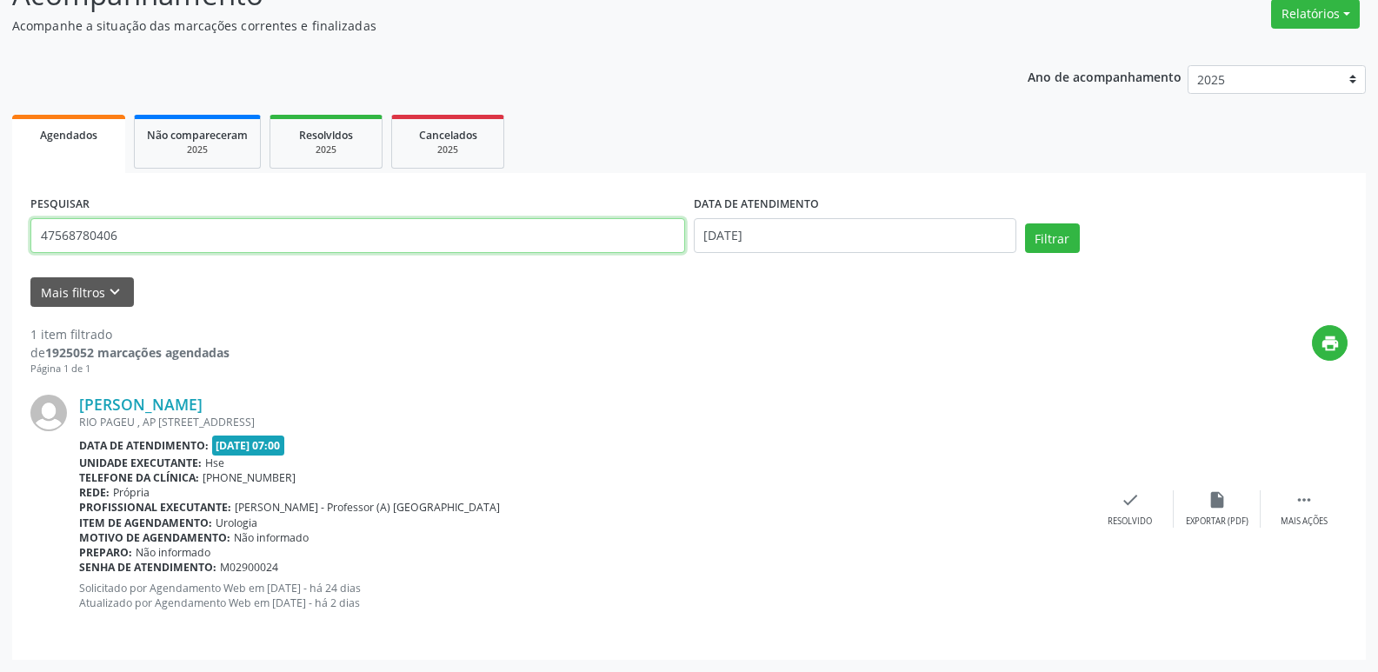
drag, startPoint x: 125, startPoint y: 232, endPoint x: 48, endPoint y: 271, distance: 86.7
click at [2, 250] on div "Acompanhamento Acompanhe a situação das marcações correntes e finalizadas Relat…" at bounding box center [689, 311] width 1378 height 722
click at [265, 241] on input "text" at bounding box center [357, 235] width 655 height 35
click at [1025, 224] on button "Filtrar" at bounding box center [1052, 239] width 55 height 30
click at [239, 249] on input "92138950468" at bounding box center [357, 235] width 655 height 35
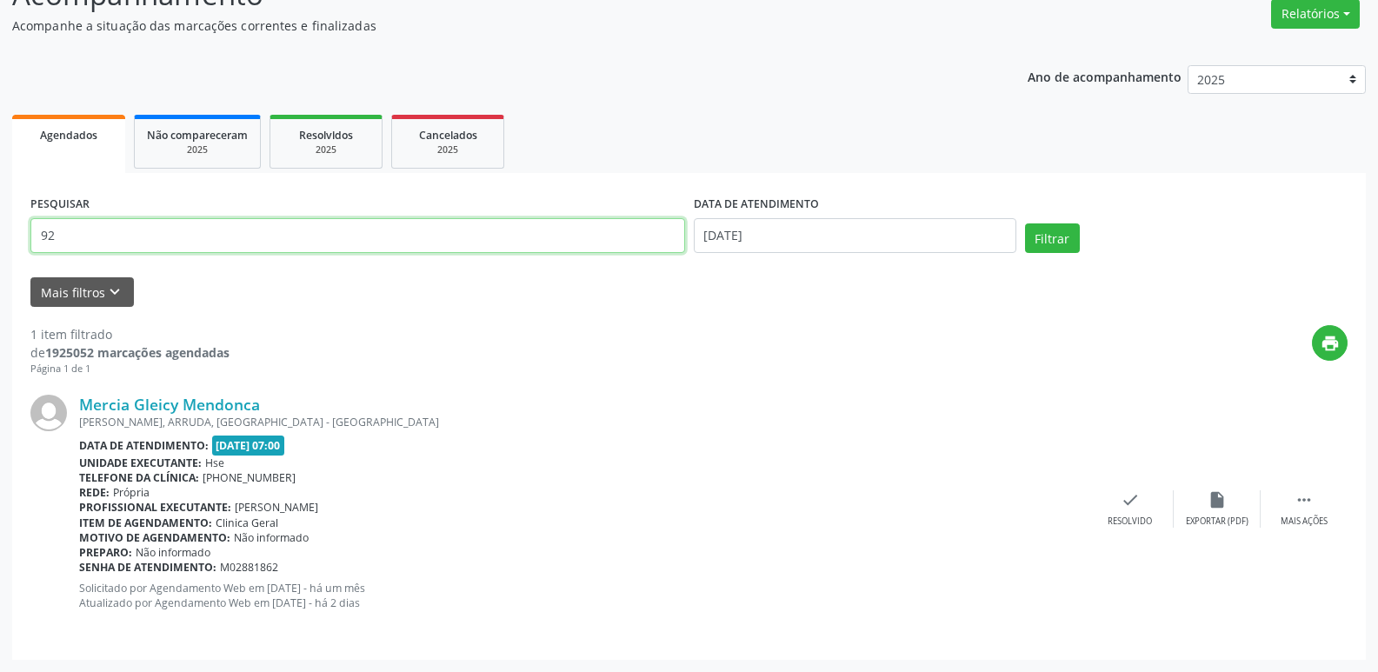
type input "9"
type input "17795388477"
click at [1025, 224] on button "Filtrar" at bounding box center [1052, 239] width 55 height 30
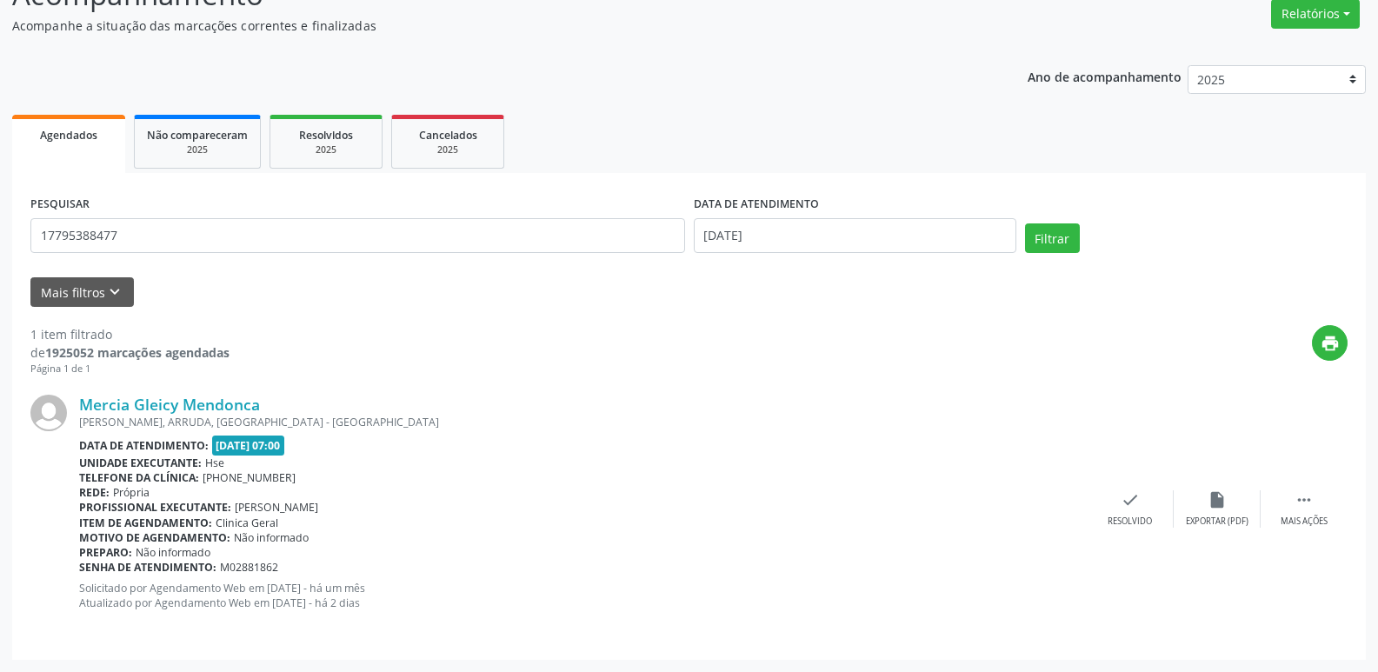
scroll to position [0, 0]
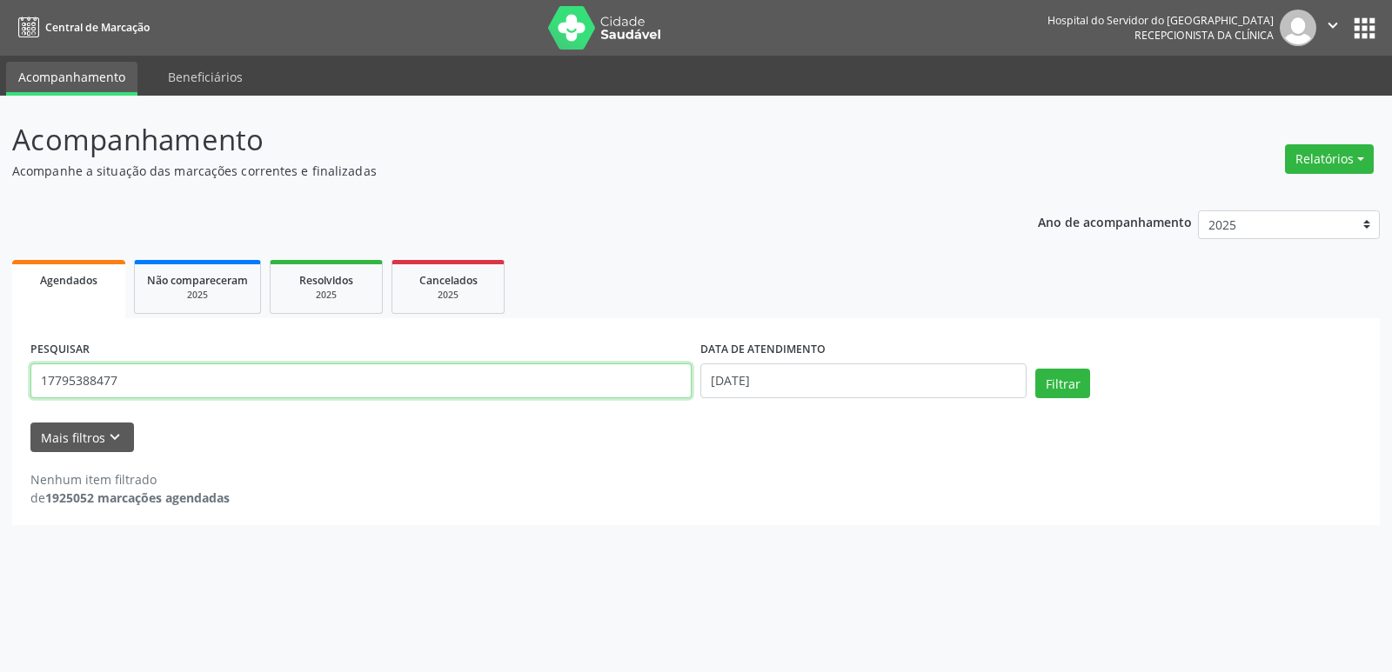
drag, startPoint x: 130, startPoint y: 381, endPoint x: 0, endPoint y: 396, distance: 131.3
click at [0, 396] on div "Acompanhamento Acompanhe a situação das marcações correntes e finalizadas Relat…" at bounding box center [696, 384] width 1392 height 577
type input "17795388477"
click at [1035, 369] on button "Filtrar" at bounding box center [1062, 384] width 55 height 30
drag, startPoint x: 155, startPoint y: 379, endPoint x: 6, endPoint y: 383, distance: 148.8
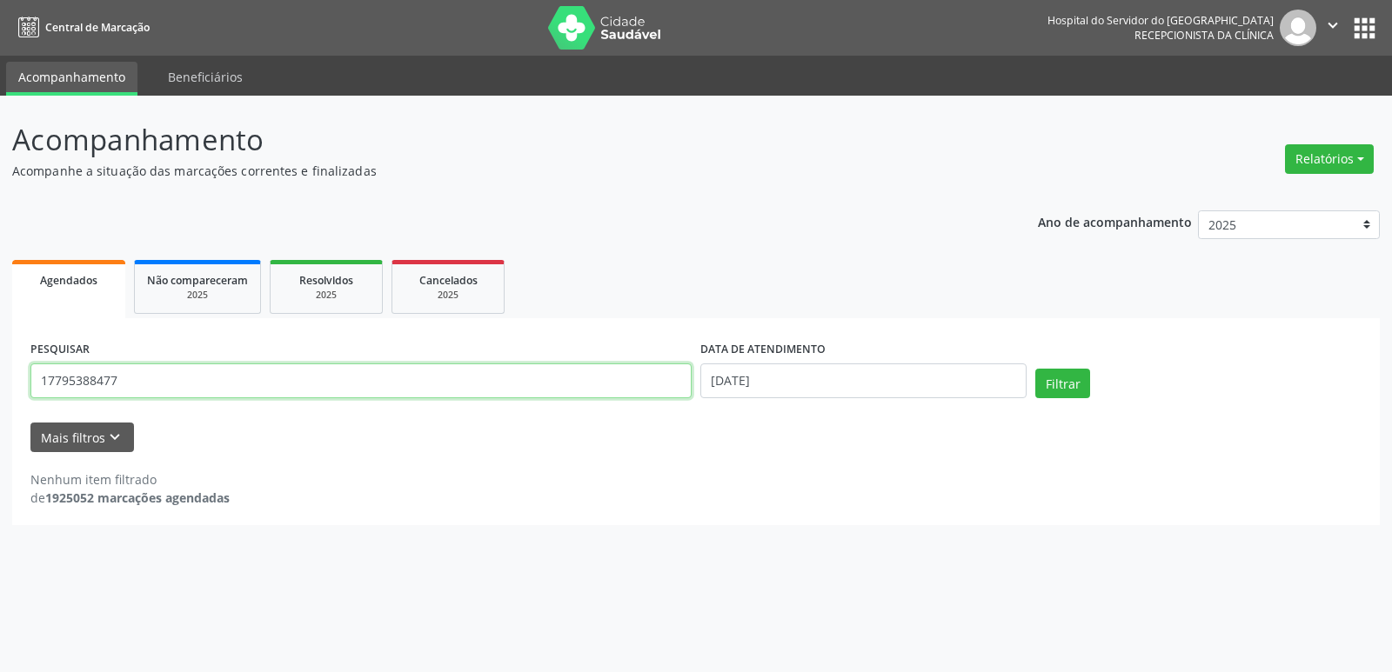
click at [0, 379] on div "Acompanhamento Acompanhe a situação das marcações correntes e finalizadas Relat…" at bounding box center [696, 384] width 1392 height 577
type input "04651924409"
click at [1035, 369] on button "Filtrar" at bounding box center [1062, 384] width 55 height 30
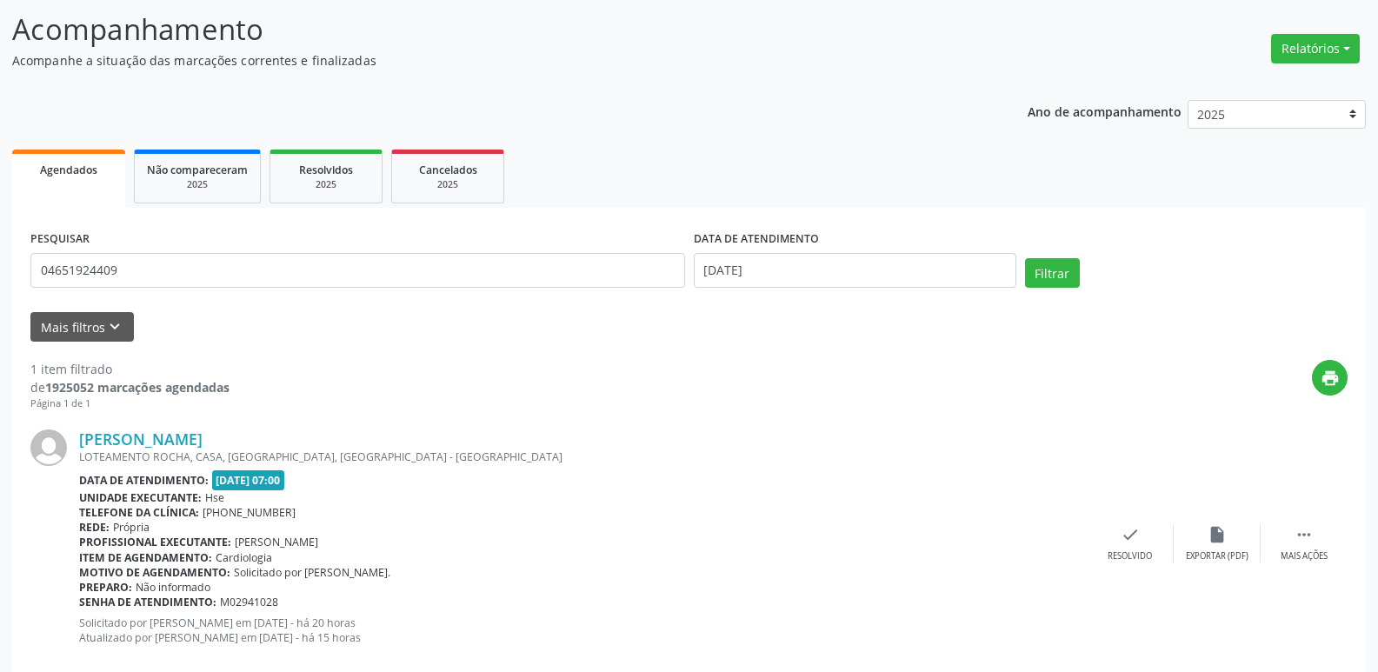
scroll to position [145, 0]
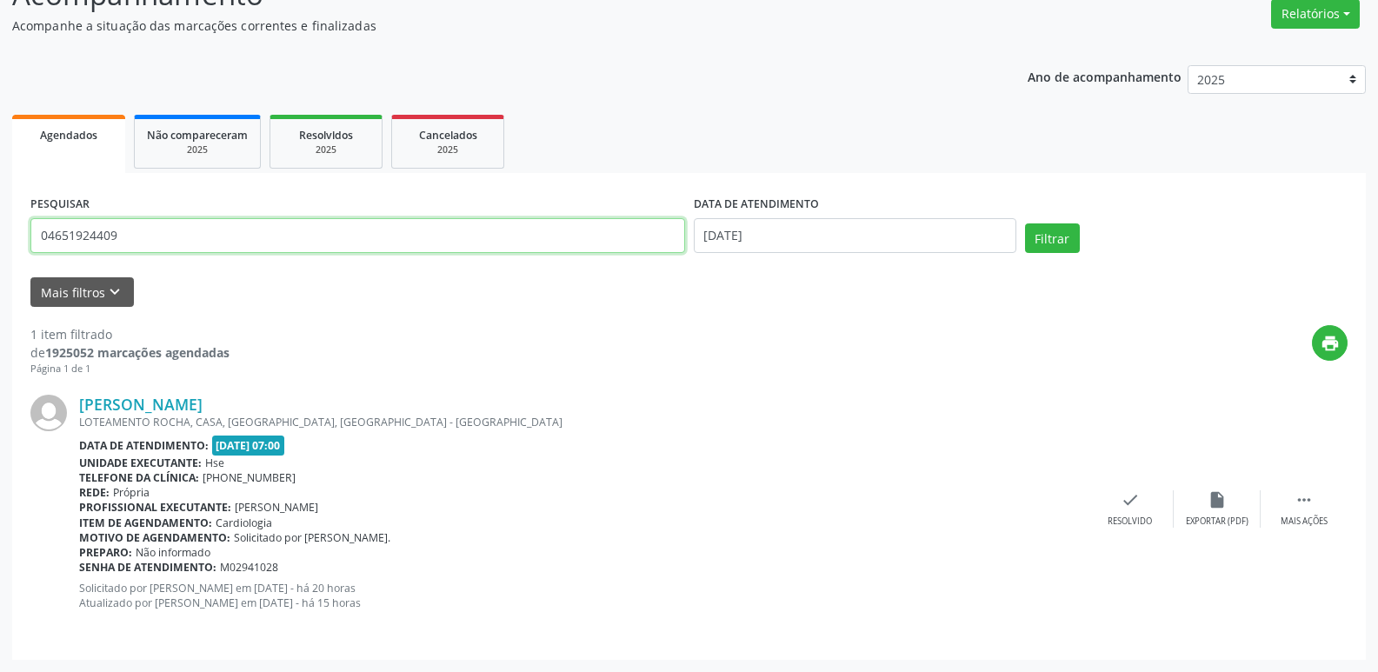
drag, startPoint x: 150, startPoint y: 232, endPoint x: 1, endPoint y: 321, distance: 173.9
click at [0, 321] on div "Acompanhamento Acompanhe a situação das marcações correntes e finalizadas Relat…" at bounding box center [689, 311] width 1378 height 722
type input "66629942434"
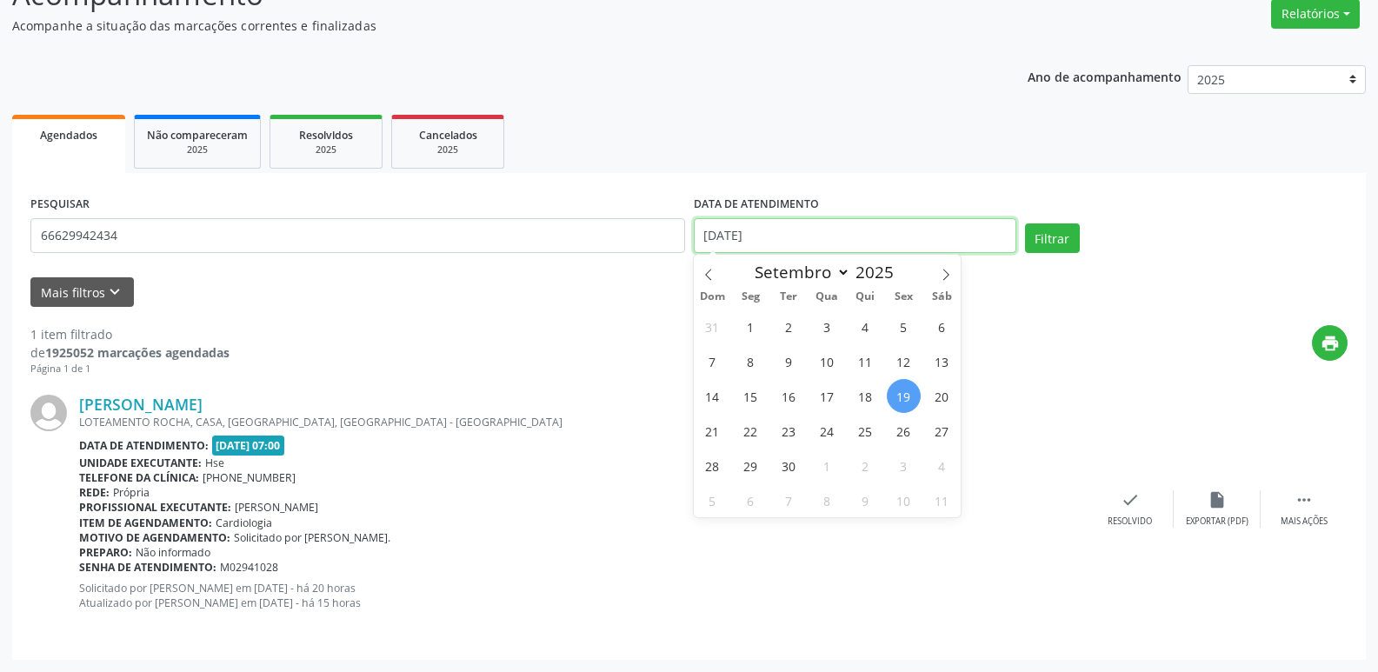
drag, startPoint x: 825, startPoint y: 232, endPoint x: 430, endPoint y: 304, distance: 401.4
click at [430, 304] on form "PESQUISAR 66629942434 DATA DE ATENDIMENTO [DATE] Filtrar UNIDADE EXECUTANTE Sel…" at bounding box center [689, 249] width 1318 height 116
click at [1055, 235] on button "Filtrar" at bounding box center [1052, 239] width 55 height 30
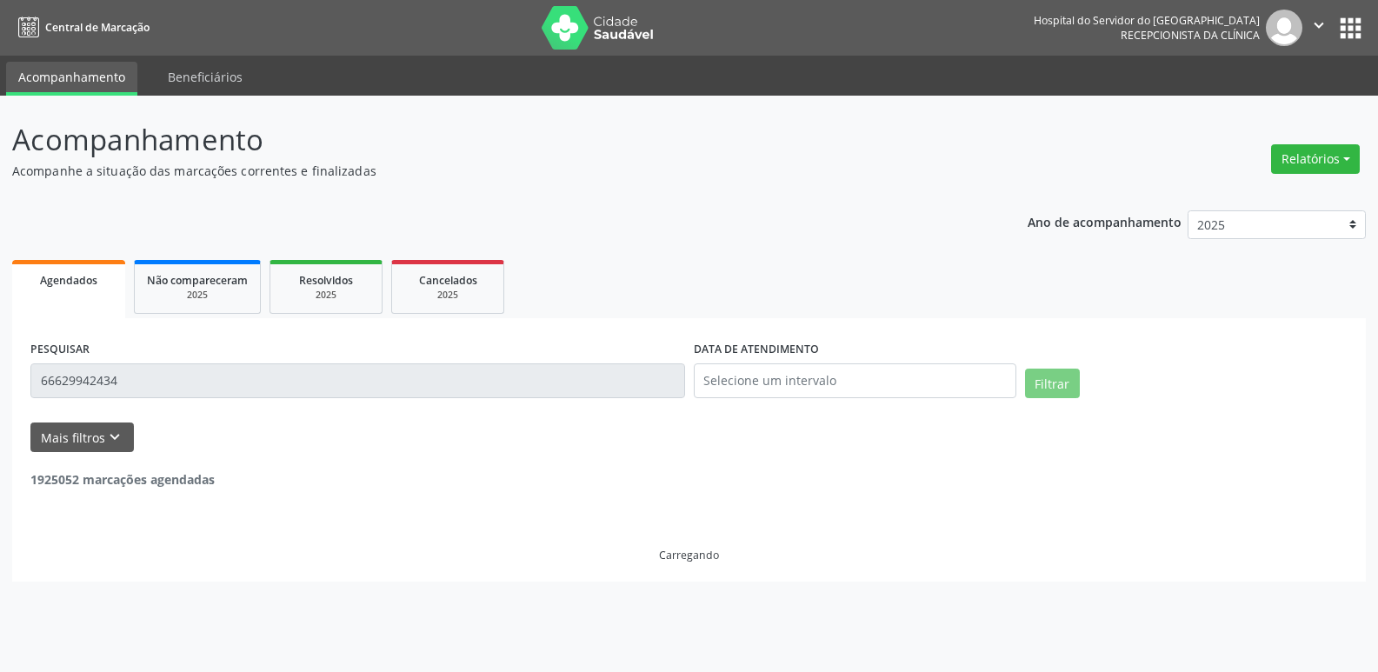
scroll to position [0, 0]
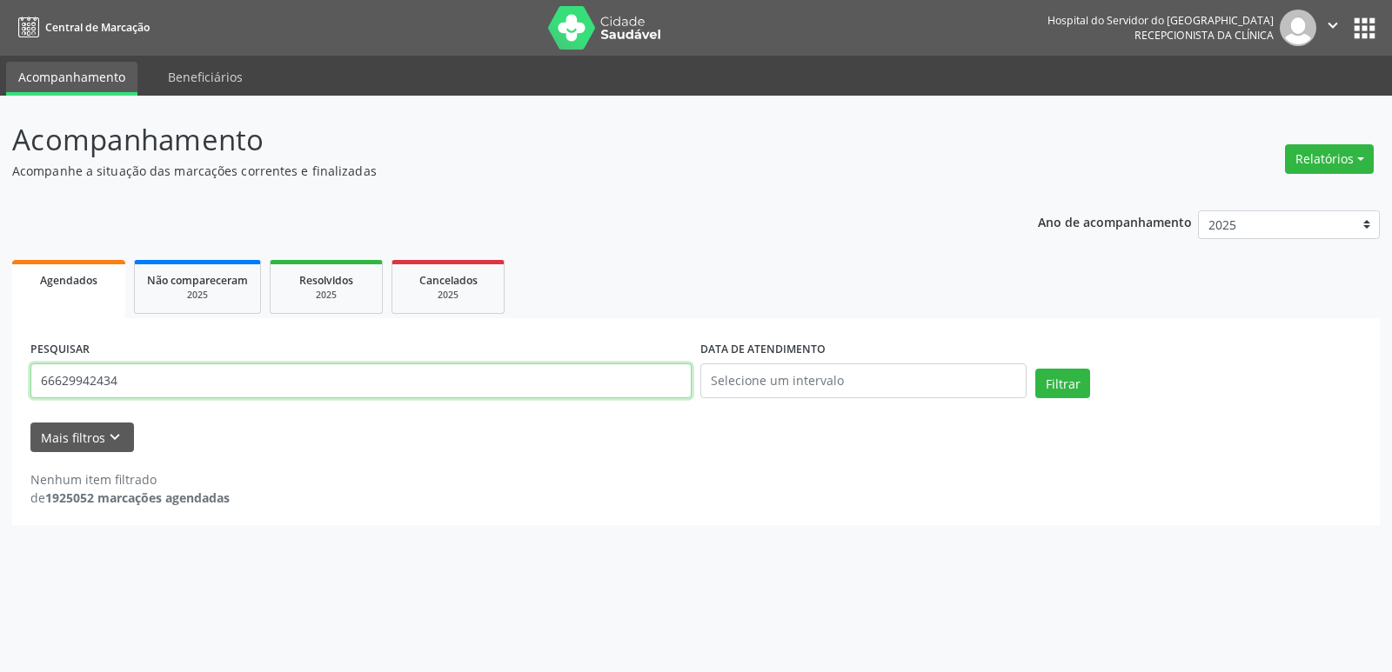
drag, startPoint x: 140, startPoint y: 385, endPoint x: 0, endPoint y: 410, distance: 142.3
click at [0, 410] on div "Acompanhamento Acompanhe a situação das marcações correntes e finalizadas Relat…" at bounding box center [696, 384] width 1392 height 577
click at [67, 372] on input "text" at bounding box center [360, 381] width 661 height 35
type input "10198080476"
click at [1067, 400] on div "Filtrar" at bounding box center [1198, 390] width 335 height 42
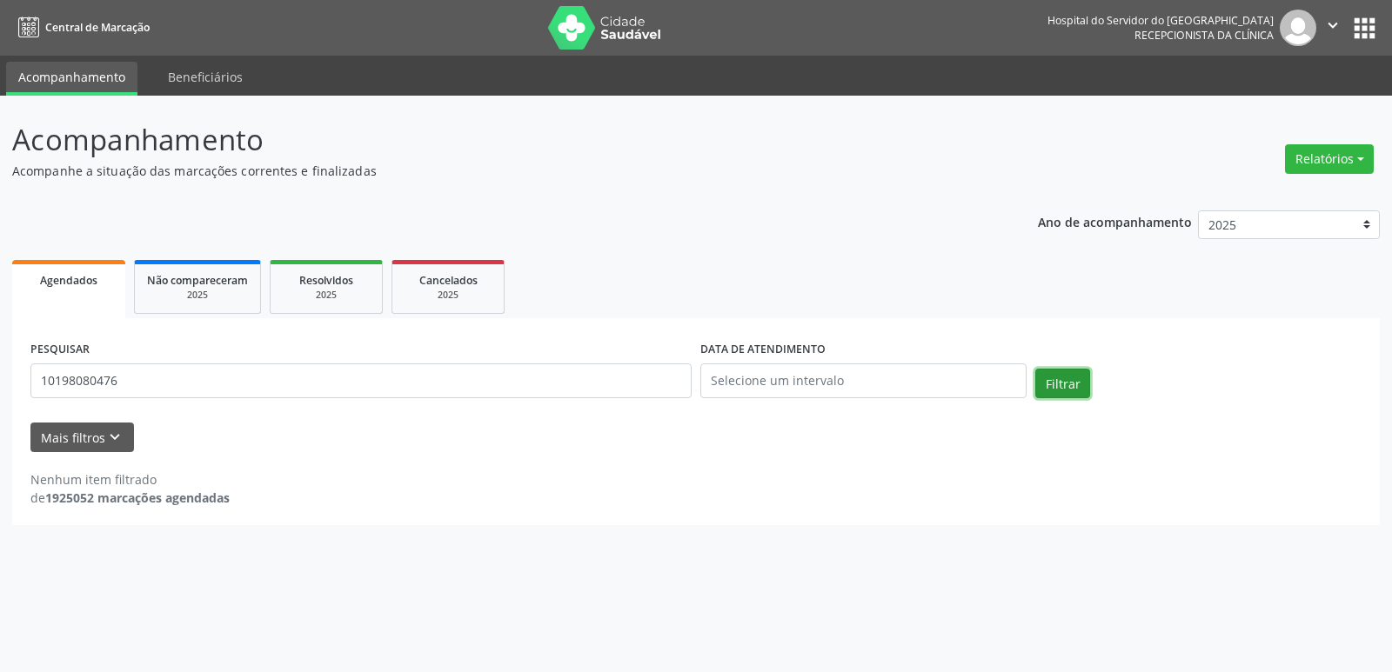
click at [1067, 391] on button "Filtrar" at bounding box center [1062, 384] width 55 height 30
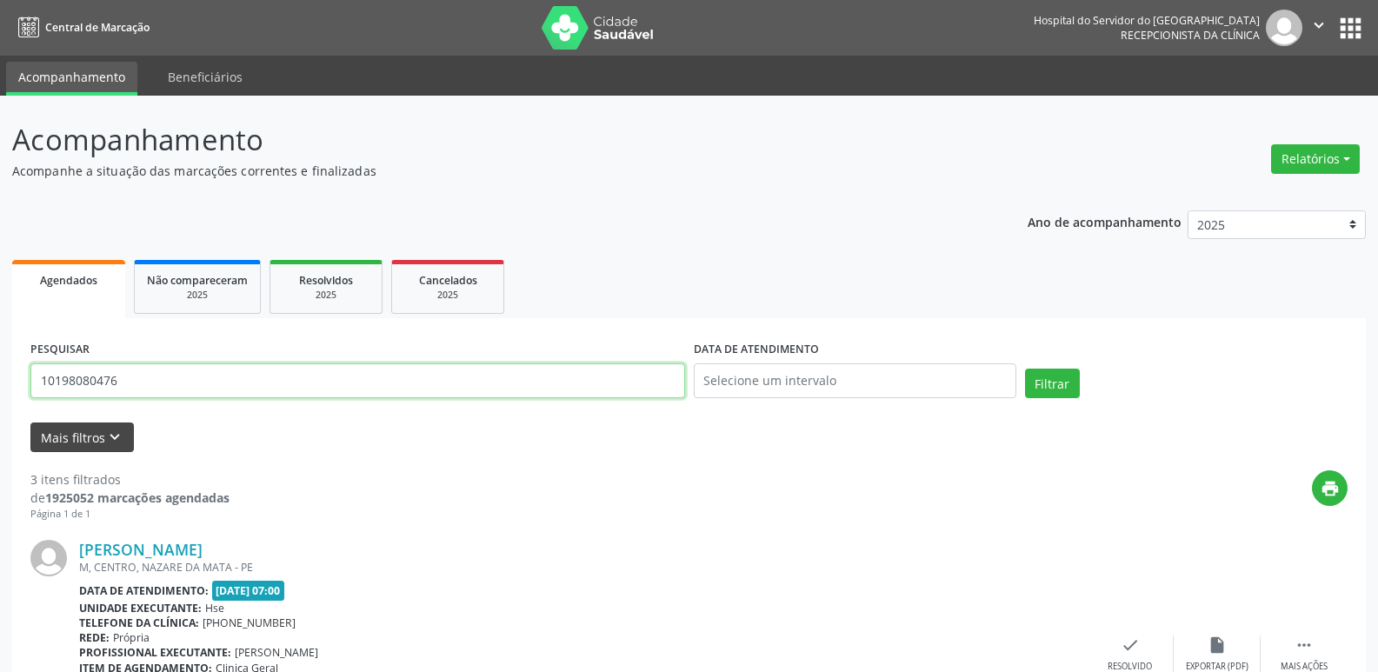
drag, startPoint x: 150, startPoint y: 377, endPoint x: 37, endPoint y: 441, distance: 130.4
type input "6885559400"
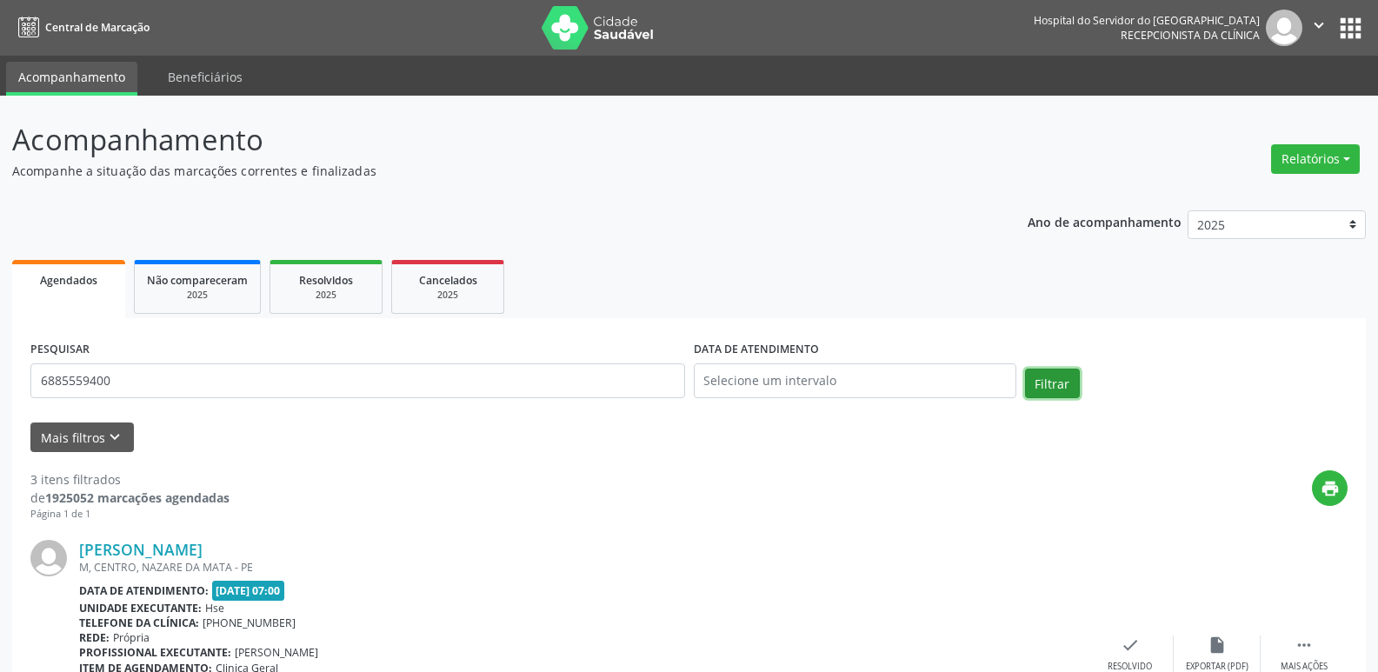
click at [1060, 377] on button "Filtrar" at bounding box center [1052, 384] width 55 height 30
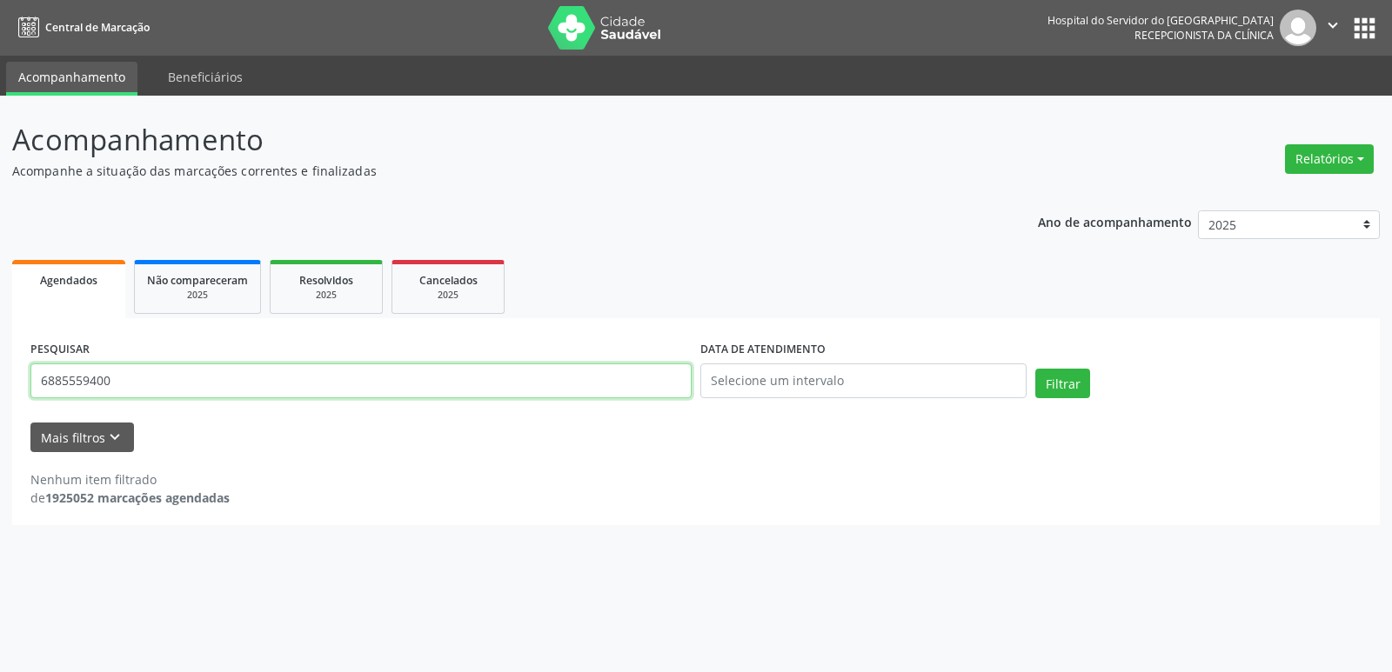
drag, startPoint x: 177, startPoint y: 380, endPoint x: 10, endPoint y: 357, distance: 168.6
click at [0, 356] on div "Acompanhamento Acompanhe a situação das marcações correntes e finalizadas Relat…" at bounding box center [696, 384] width 1392 height 577
type input "68855559400"
drag, startPoint x: 1075, startPoint y: 362, endPoint x: 1068, endPoint y: 370, distance: 11.1
click at [1074, 362] on div "PESQUISAR 68855559400 DATA DE ATENDIMENTO Filtrar" at bounding box center [695, 374] width 1339 height 74
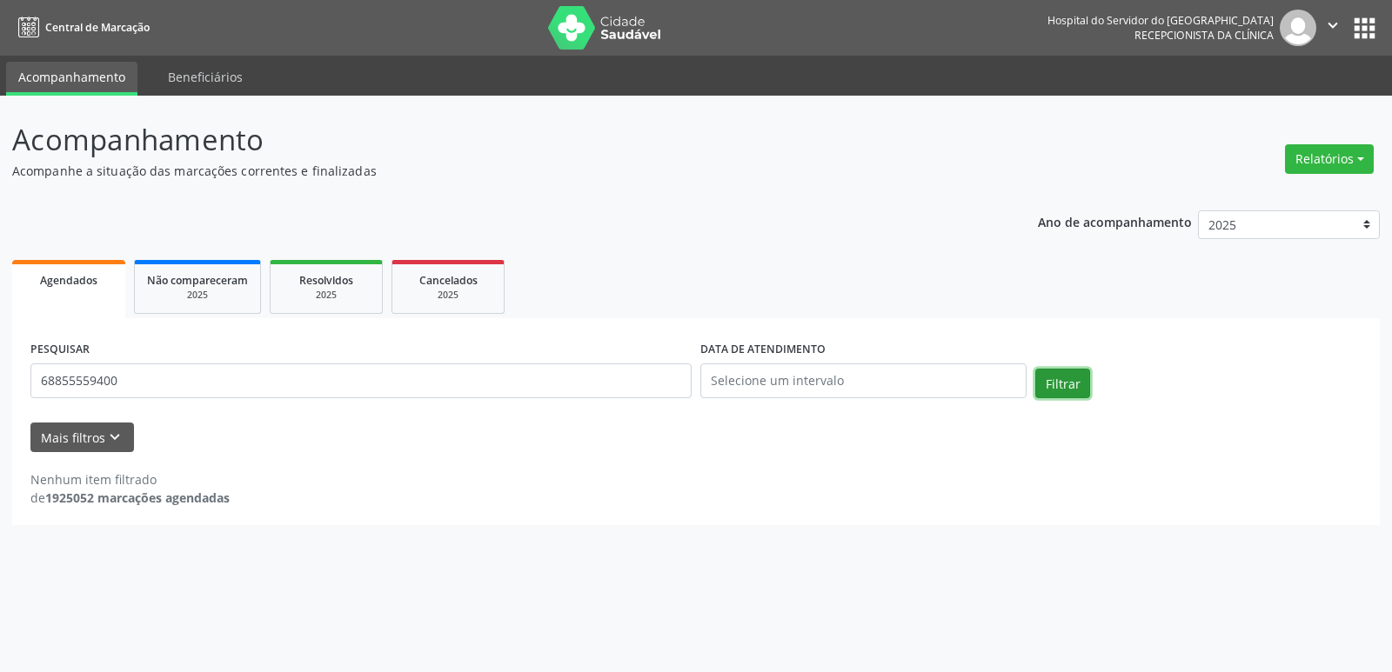
click at [1068, 370] on button "Filtrar" at bounding box center [1062, 384] width 55 height 30
drag, startPoint x: 142, startPoint y: 388, endPoint x: 0, endPoint y: 385, distance: 141.8
click at [0, 397] on div "Acompanhamento Acompanhe a situação das marcações correntes e finalizadas Relat…" at bounding box center [696, 384] width 1392 height 577
type input "24608670425"
click at [1060, 381] on button "Filtrar" at bounding box center [1062, 384] width 55 height 30
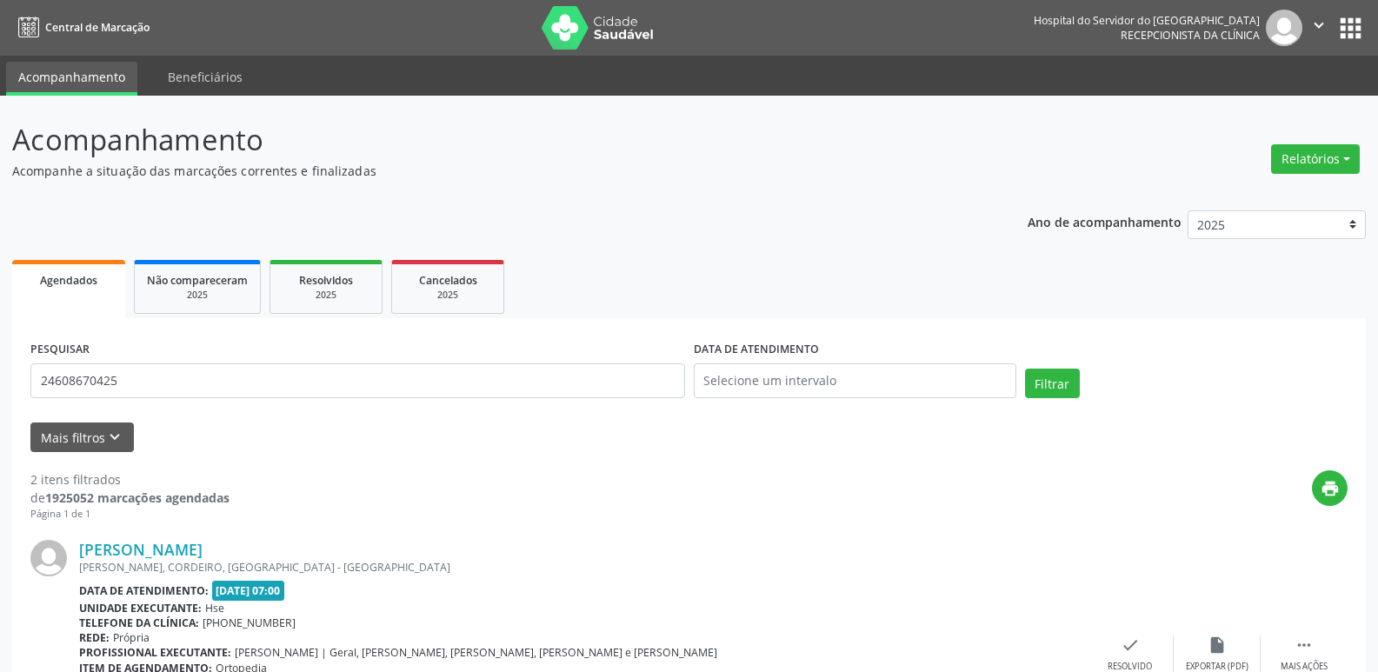
scroll to position [396, 0]
